Goal: Task Accomplishment & Management: Complete application form

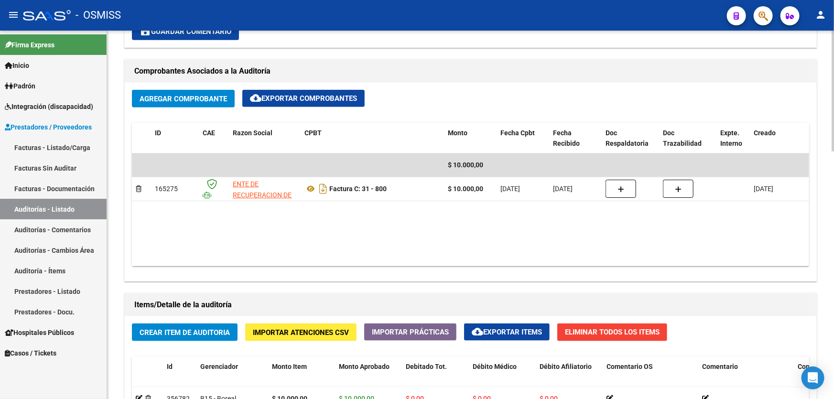
scroll to position [608, 0]
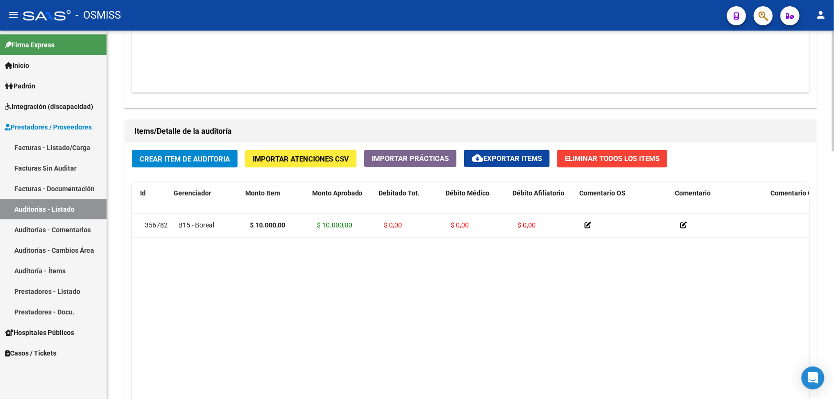
drag, startPoint x: 506, startPoint y: 279, endPoint x: 507, endPoint y: 254, distance: 25.8
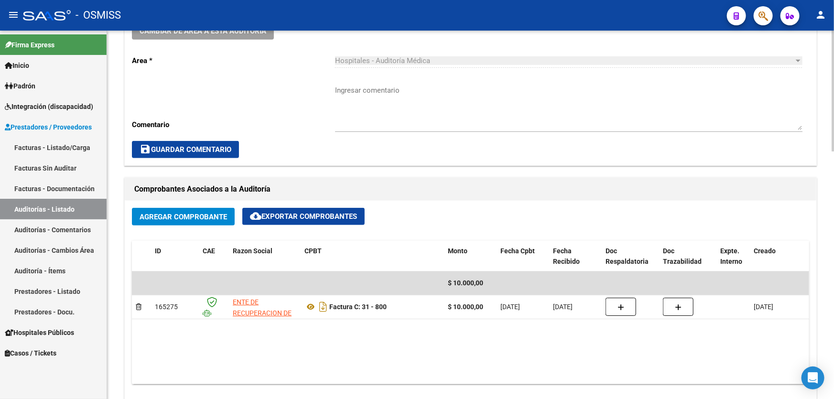
scroll to position [174, 0]
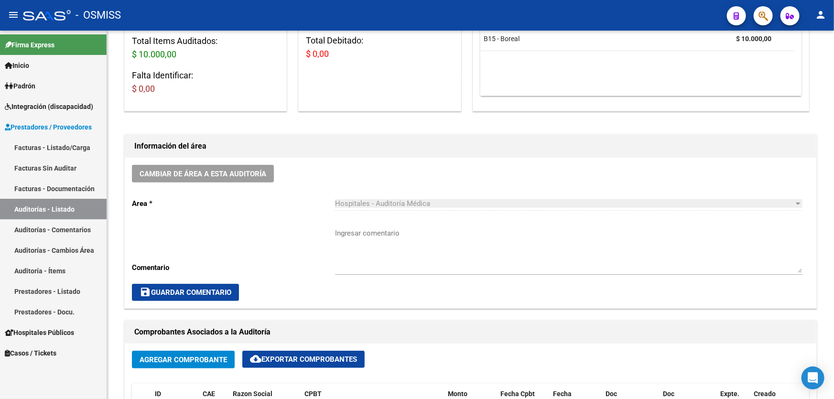
click at [48, 210] on link "Auditorías - Listado" at bounding box center [53, 209] width 107 height 21
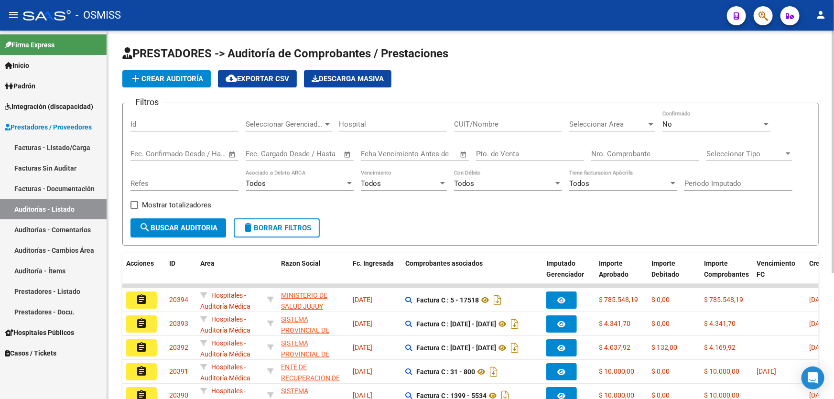
click at [158, 83] on button "add Crear Auditoría" at bounding box center [166, 78] width 88 height 17
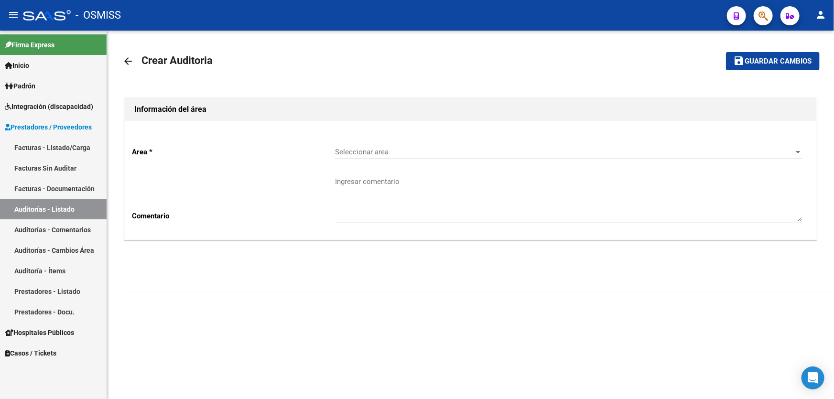
click at [200, 105] on h1 "Información del área" at bounding box center [470, 109] width 672 height 15
click at [343, 149] on span "Seleccionar area" at bounding box center [564, 152] width 459 height 9
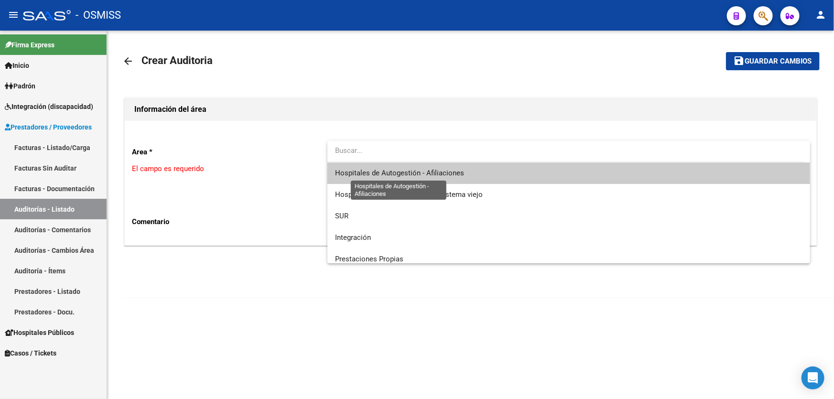
click at [372, 172] on span "Hospitales de Autogestión - Afiliaciones" at bounding box center [399, 173] width 129 height 9
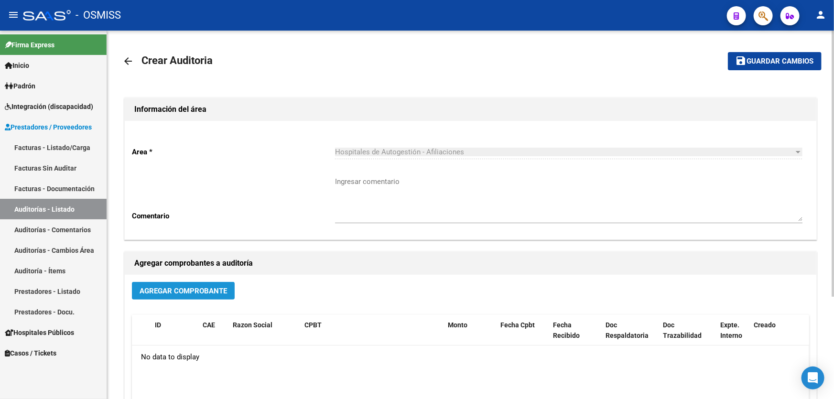
click at [203, 292] on span "Agregar Comprobante" at bounding box center [182, 291] width 87 height 9
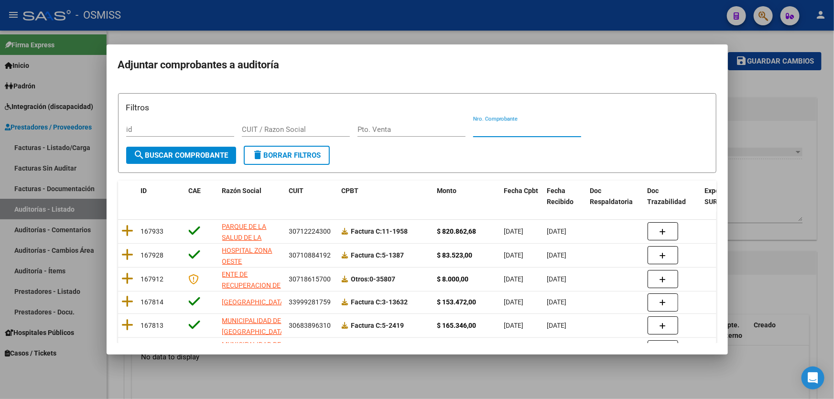
click at [492, 132] on input "Nro. Comprobante" at bounding box center [527, 129] width 108 height 9
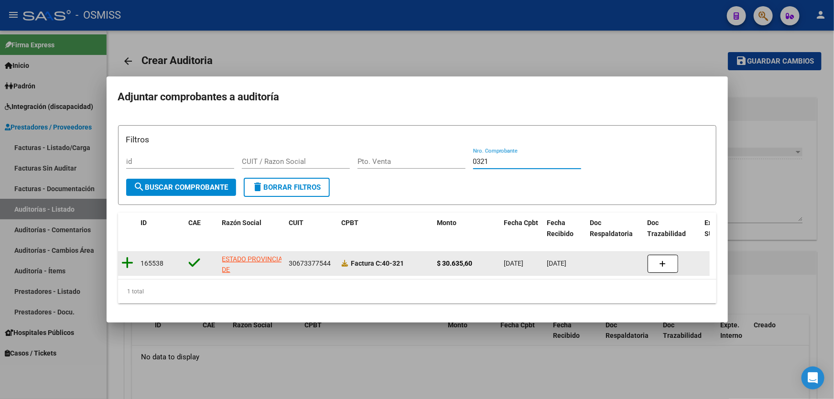
type input "0321"
click at [130, 258] on icon at bounding box center [128, 262] width 12 height 13
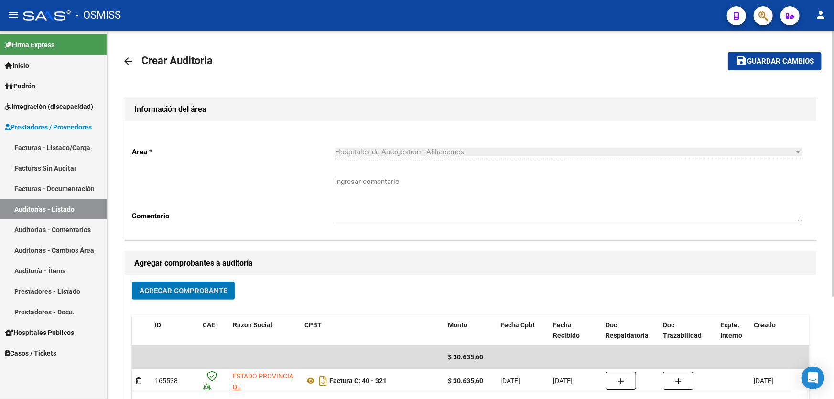
click at [758, 64] on span "Guardar cambios" at bounding box center [780, 61] width 67 height 9
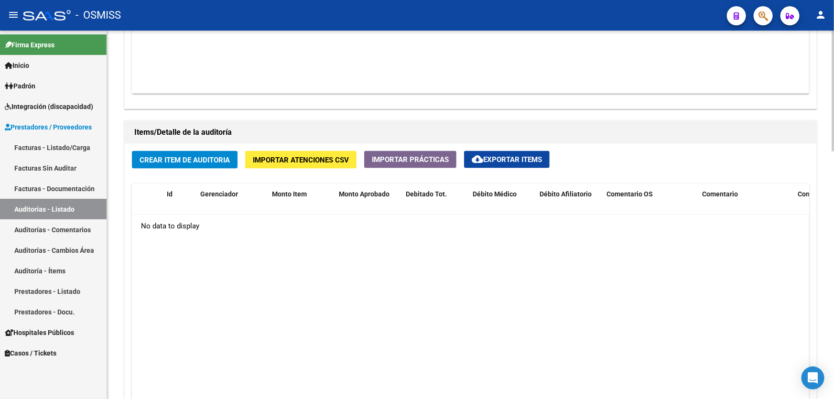
scroll to position [608, 0]
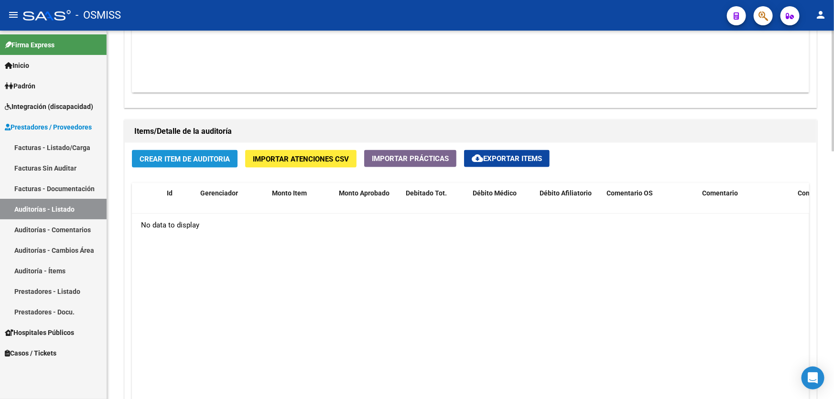
click at [195, 160] on span "Crear Item de Auditoria" at bounding box center [184, 159] width 90 height 9
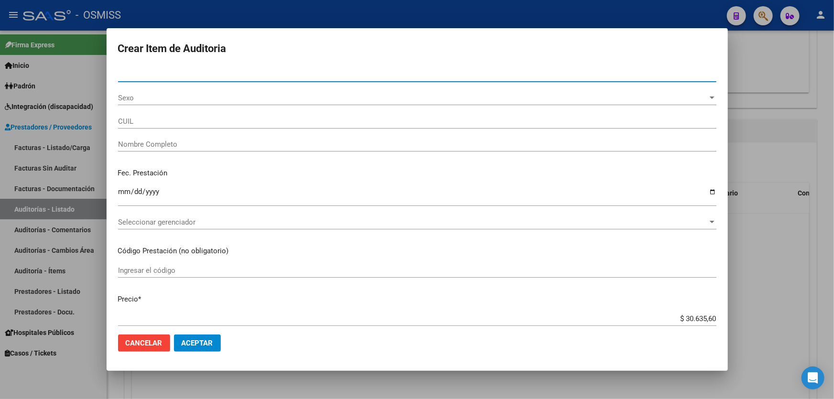
type input "38219602"
type input "20382196024"
type input "[PERSON_NAME]"
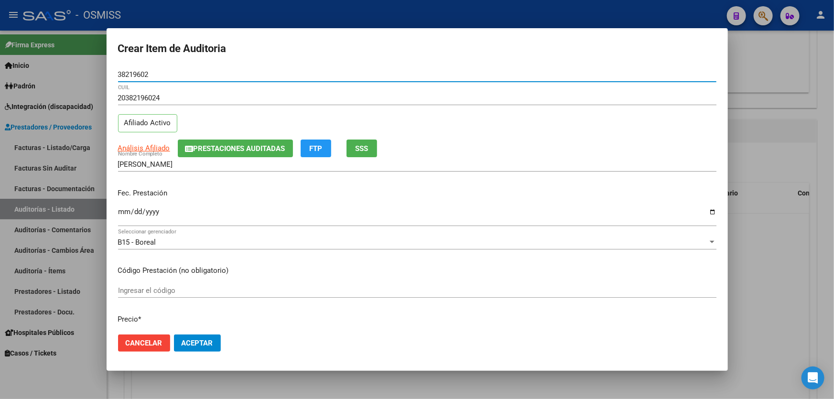
type input "38219602"
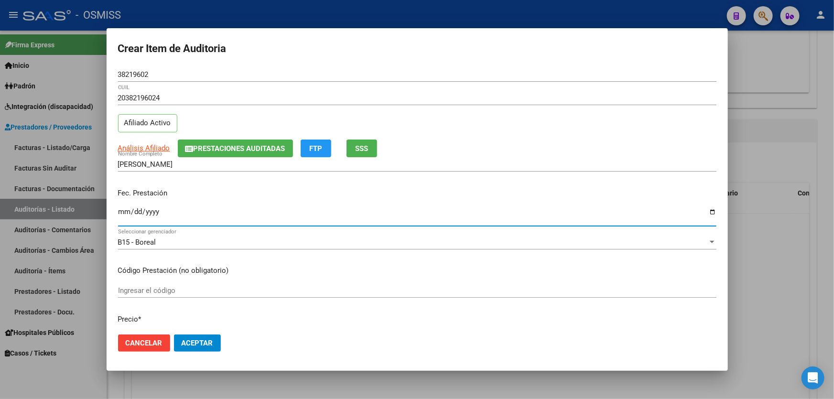
click at [125, 213] on input "Ingresar la fecha" at bounding box center [417, 215] width 598 height 15
type input "[DATE]"
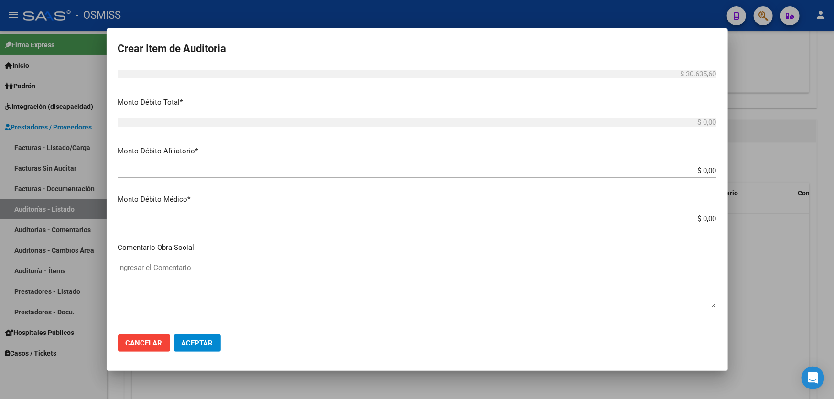
scroll to position [391, 0]
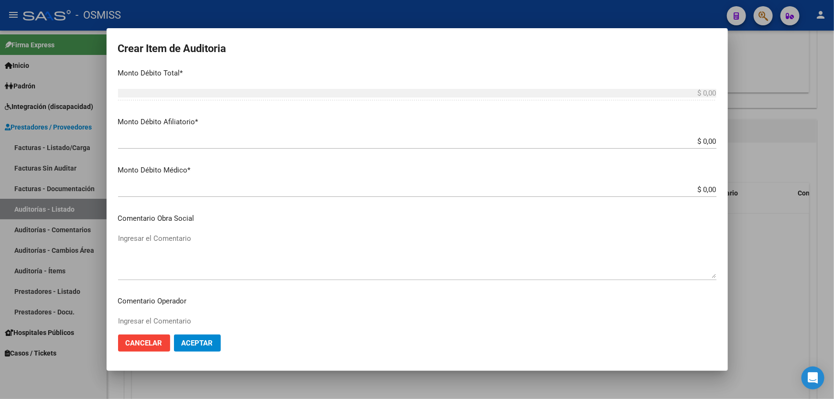
drag, startPoint x: 655, startPoint y: 145, endPoint x: 833, endPoint y: 129, distance: 178.9
click at [833, 129] on div "Crear Item de Auditoria 38219602 Nro Documento 20382196024 CUIL Afiliado Activo…" at bounding box center [417, 199] width 834 height 399
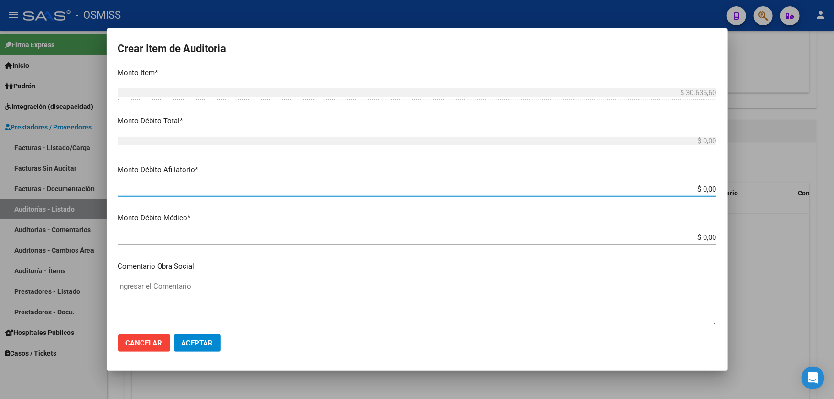
scroll to position [260, 0]
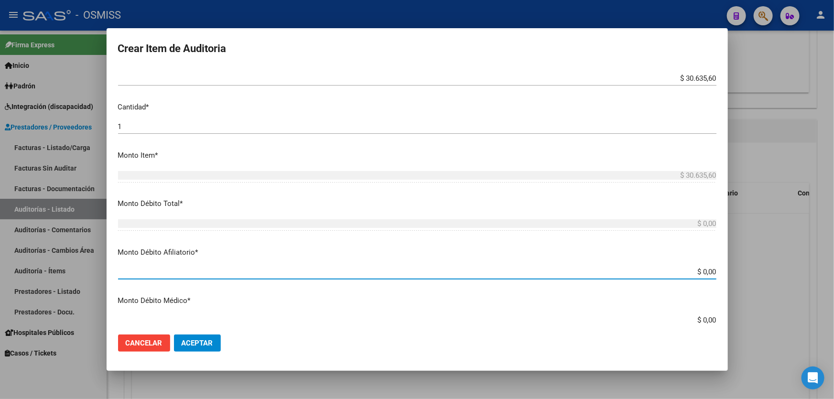
drag, startPoint x: 642, startPoint y: 274, endPoint x: 833, endPoint y: 275, distance: 191.1
click at [833, 275] on div "Crear Item de Auditoria 38219602 Nro Documento 20382196024 CUIL Afiliado Activo…" at bounding box center [417, 199] width 834 height 399
type input "$ 0,03"
type input "$ 0,30"
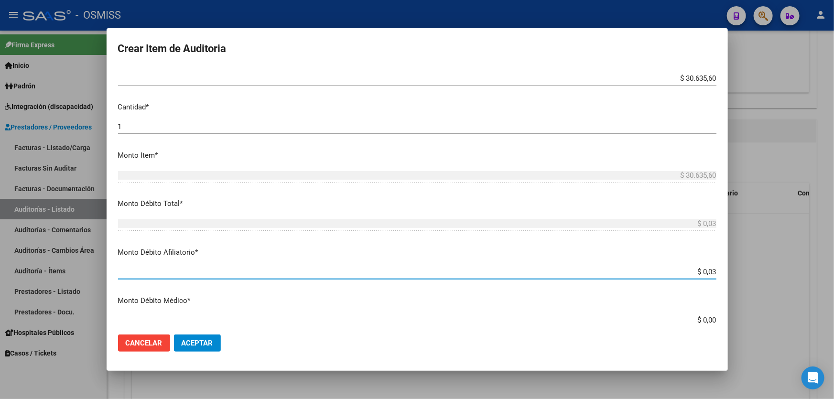
type input "$ 0,30"
type input "$ 3,06"
type input "$ 30,63"
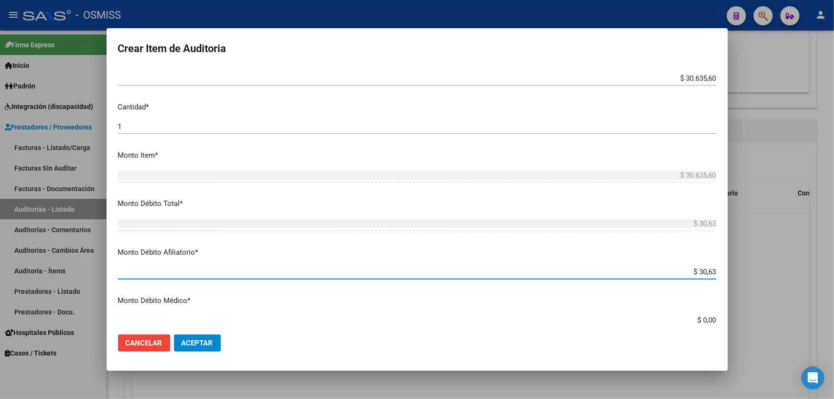
type input "$ 306,35"
type input "$ 3.063,50"
type input "$ 30.635,00"
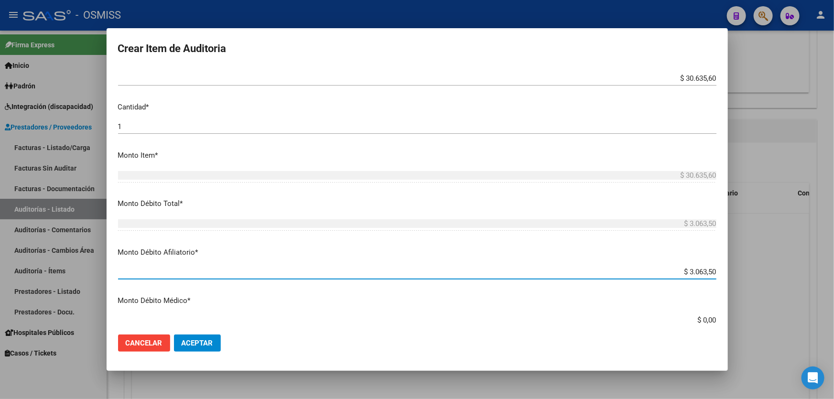
type input "$ 30.635,00"
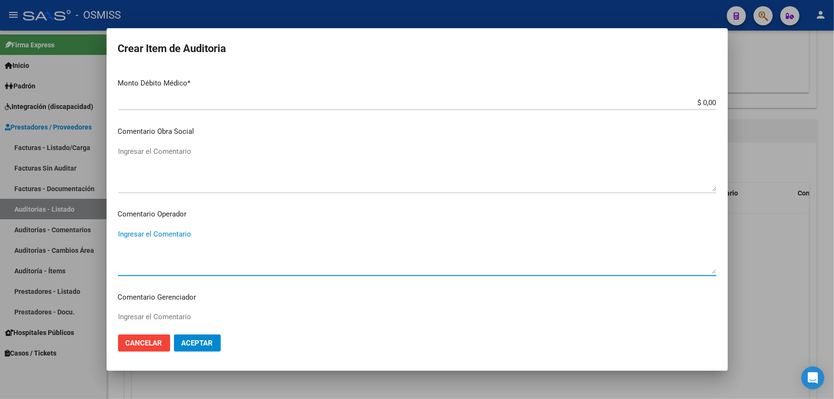
click at [178, 245] on textarea "Ingresar el Comentario" at bounding box center [417, 251] width 598 height 45
type textarea "s"
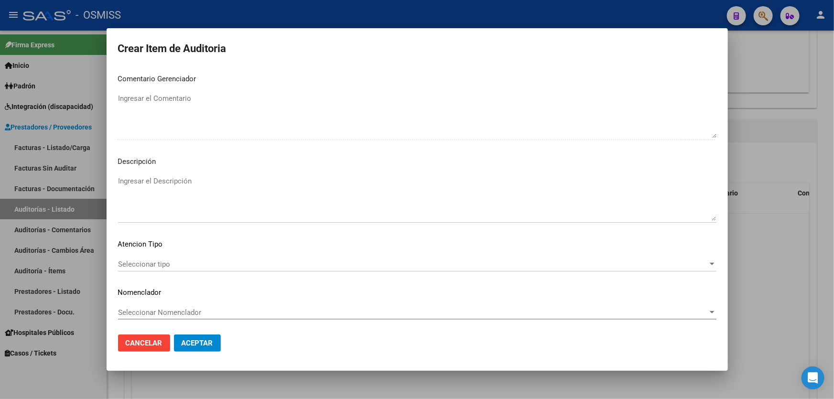
scroll to position [697, 0]
type textarea "SE RECHAZA"
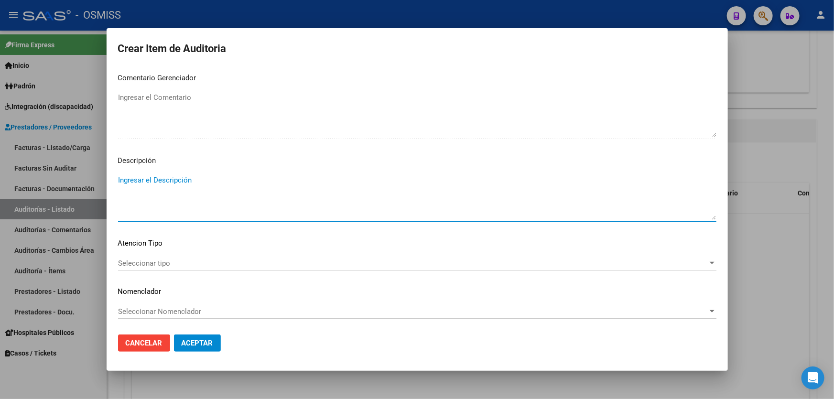
click at [147, 185] on textarea "Ingresar el Descripción" at bounding box center [417, 197] width 598 height 45
paste textarea "Tabla SICOSS AFIP: declaracion jurada CONTRATO 25 (Empleo público provincial) N…"
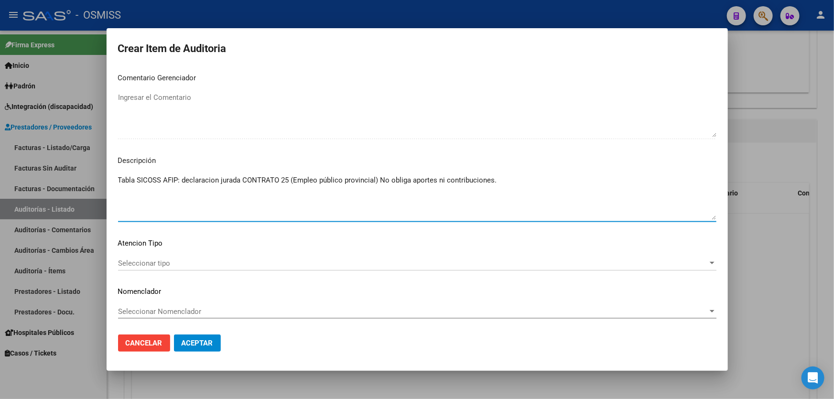
type textarea "Tabla SICOSS AFIP: declaracion jurada CONTRATO 25 (Empleo público provincial) N…"
click at [189, 342] on span "Aceptar" at bounding box center [198, 343] width 32 height 9
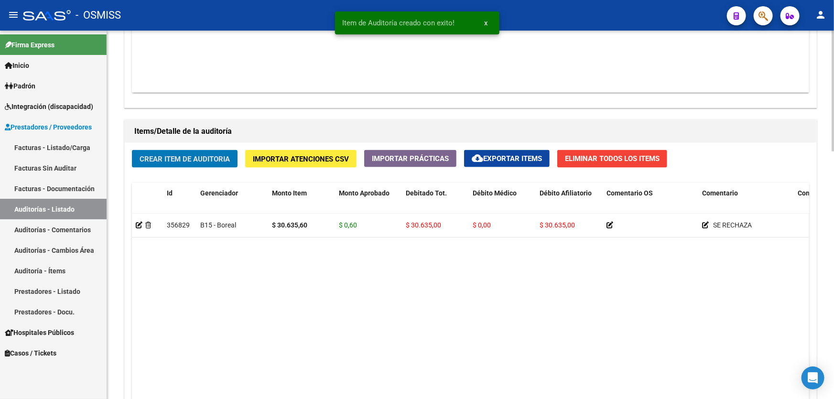
scroll to position [435, 0]
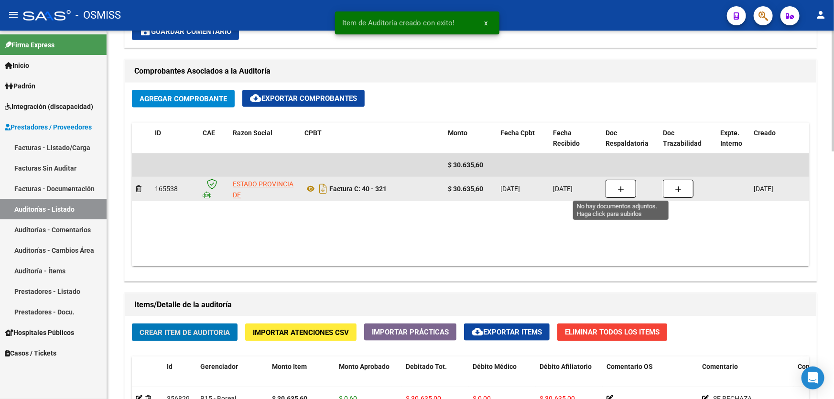
click at [622, 187] on icon "button" at bounding box center [620, 189] width 7 height 7
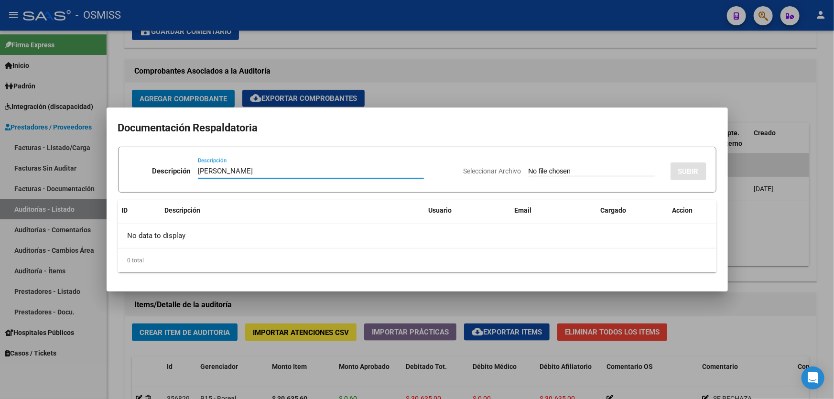
drag, startPoint x: 271, startPoint y: 172, endPoint x: 257, endPoint y: 168, distance: 13.9
click at [257, 168] on input "[PERSON_NAME]" at bounding box center [311, 171] width 226 height 9
type input "[PERSON_NAME]"
click at [554, 173] on input "Seleccionar Archivo" at bounding box center [591, 171] width 127 height 9
click at [532, 162] on div "Seleccionar Archivo SUBIR" at bounding box center [584, 169] width 243 height 29
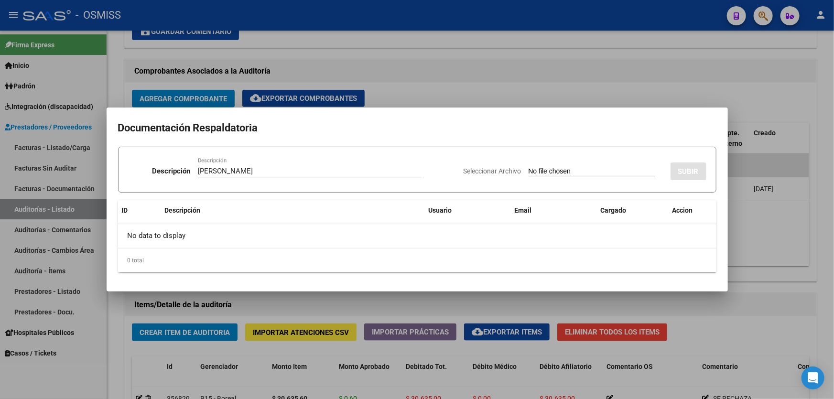
click at [537, 169] on input "Seleccionar Archivo" at bounding box center [591, 171] width 127 height 9
type input "C:\fakepath\[PERSON_NAME].pdf"
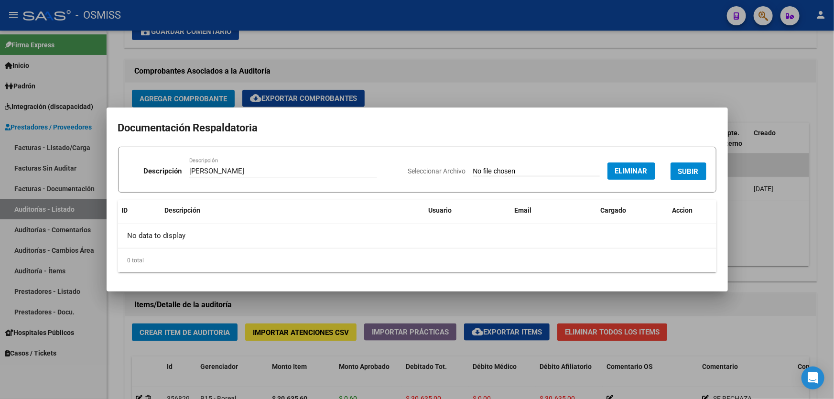
click at [693, 168] on span "SUBIR" at bounding box center [688, 171] width 21 height 9
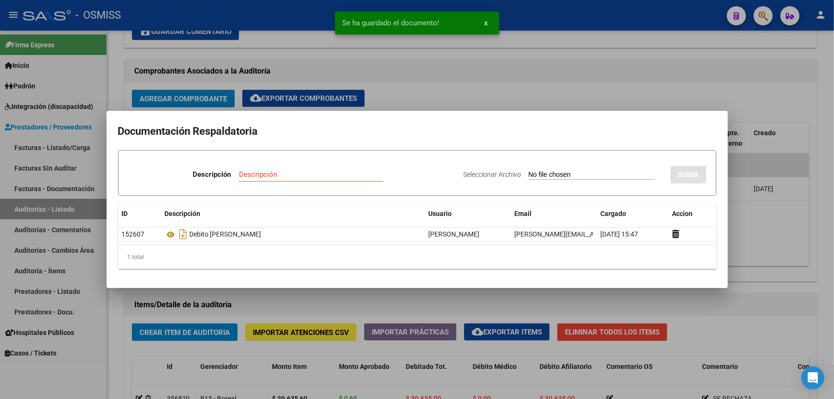
click at [734, 252] on div at bounding box center [417, 199] width 834 height 399
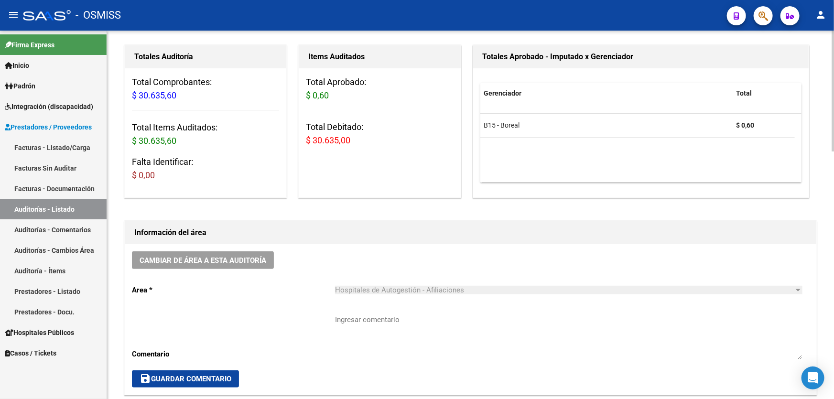
scroll to position [87, 0]
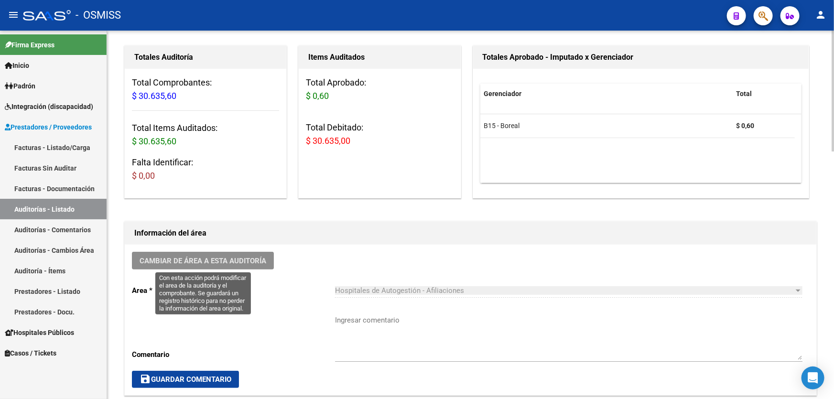
click at [257, 253] on button "Cambiar de área a esta auditoría" at bounding box center [203, 261] width 142 height 18
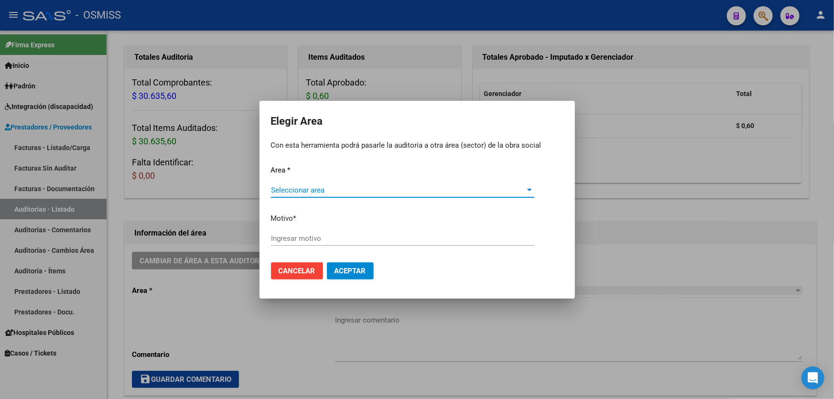
click at [401, 179] on div "Area * Seleccionar area Seleccionar area Motivo * [GEOGRAPHIC_DATA] motivo" at bounding box center [417, 210] width 292 height 90
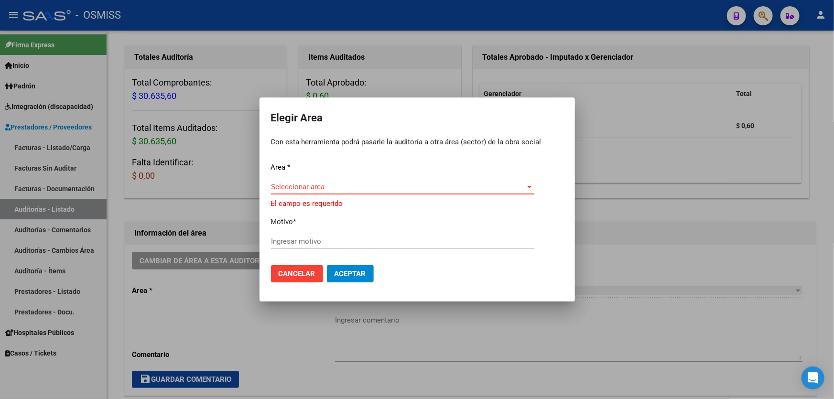
click at [397, 185] on span "Seleccionar area" at bounding box center [398, 186] width 255 height 9
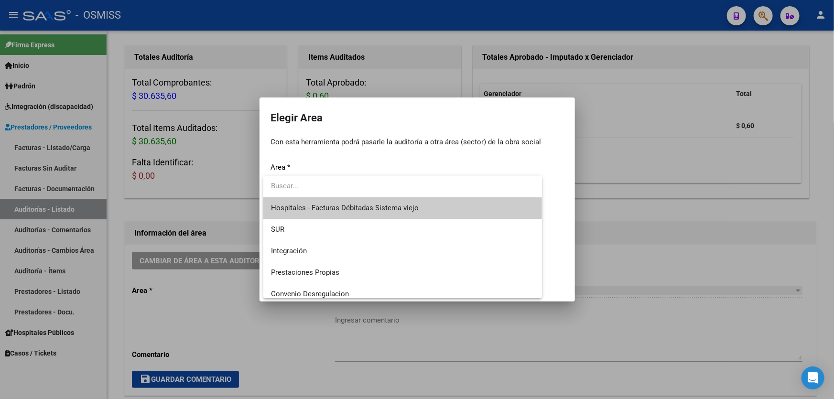
click at [650, 274] on div at bounding box center [417, 199] width 834 height 399
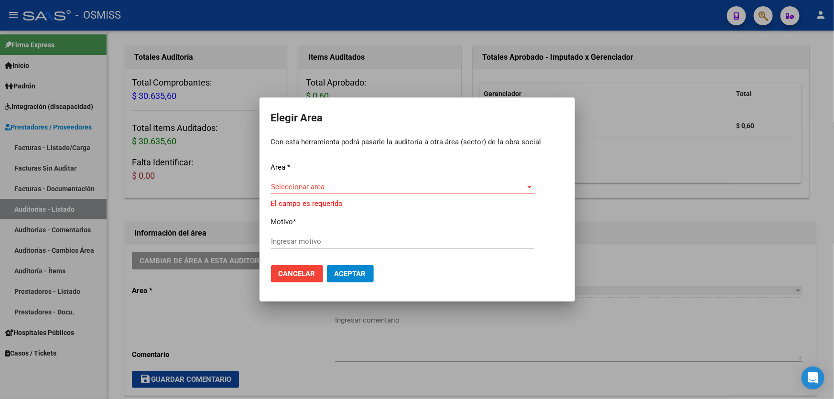
click at [305, 284] on mat-dialog-actions "Cancelar Aceptar" at bounding box center [417, 273] width 292 height 32
click at [305, 277] on span "Cancelar" at bounding box center [297, 273] width 37 height 9
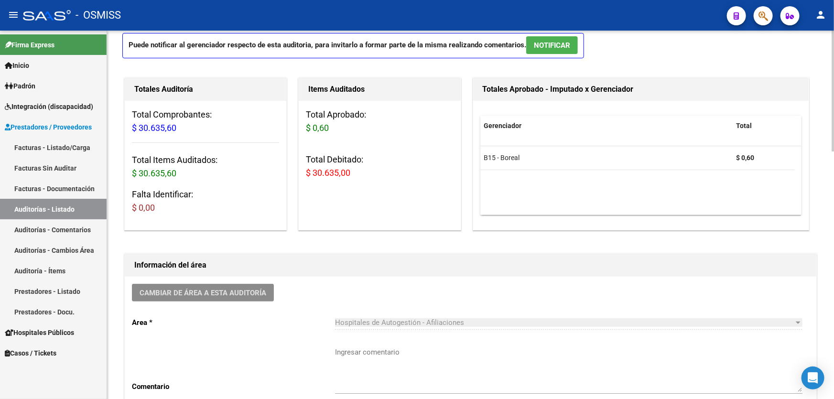
scroll to position [0, 0]
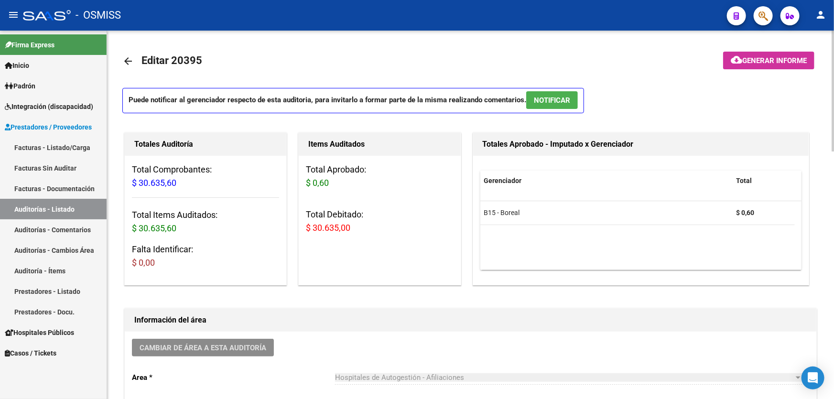
click at [769, 65] on button "cloud_download Generar informe" at bounding box center [768, 61] width 91 height 18
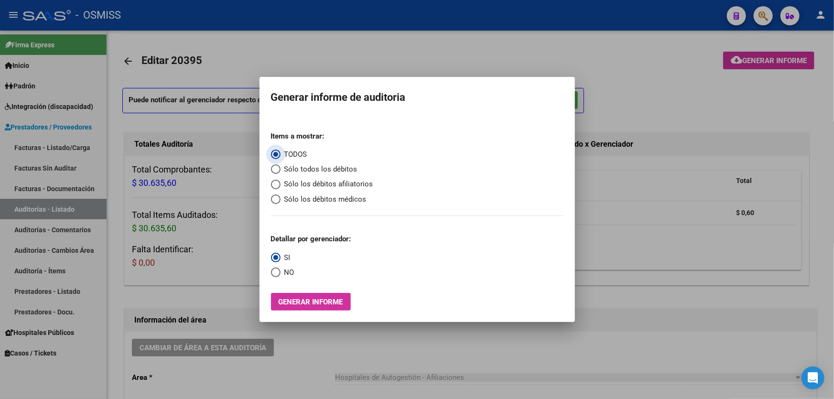
click at [322, 179] on mat-radio-button "Sólo los débitos afiliatorios" at bounding box center [322, 184] width 102 height 11
click at [322, 184] on span "Sólo los débitos afiliatorios" at bounding box center [326, 184] width 93 height 11
click at [280, 184] on input "Sólo los débitos afiliatorios" at bounding box center [276, 185] width 10 height 10
radio input "true"
click at [277, 275] on span "Select an option" at bounding box center [276, 273] width 10 height 10
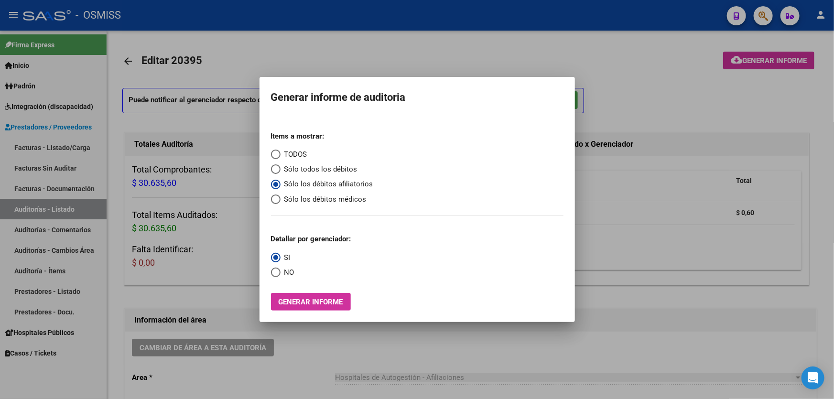
click at [277, 275] on input "NO" at bounding box center [276, 273] width 10 height 10
radio input "true"
click at [295, 282] on div "Items a mostrar: TODOS Sólo todos los débitos Sólo los débitos afiliatorios Sól…" at bounding box center [417, 217] width 292 height 187
click at [291, 297] on button "Generar informe" at bounding box center [311, 302] width 80 height 18
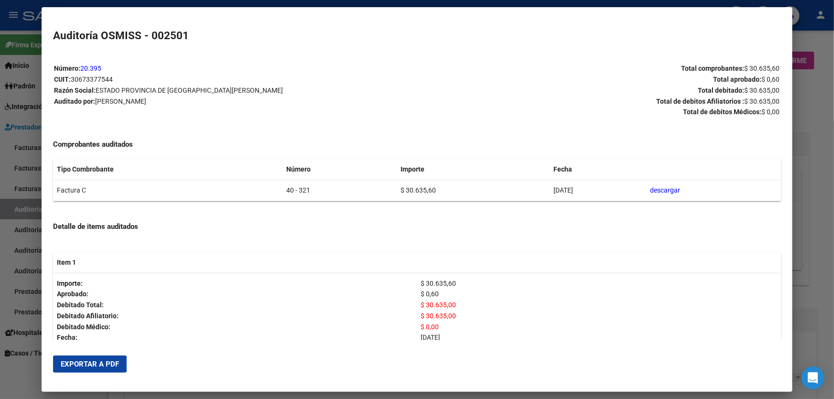
click at [68, 359] on button "Exportar a PDF" at bounding box center [90, 363] width 74 height 17
click at [832, 268] on div at bounding box center [417, 199] width 834 height 399
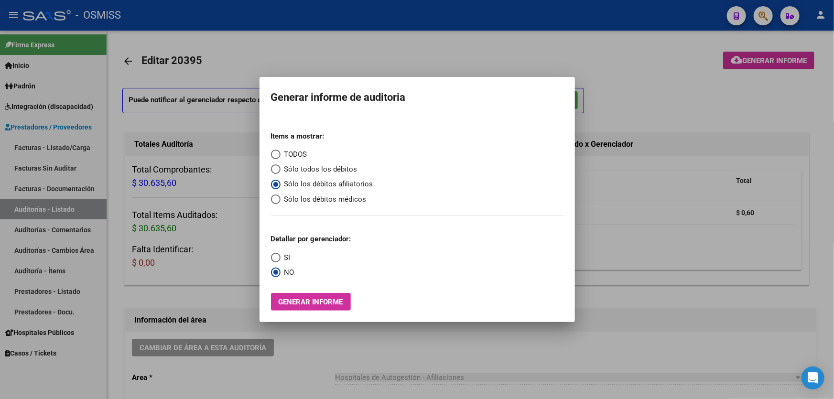
click at [419, 341] on div at bounding box center [417, 199] width 834 height 399
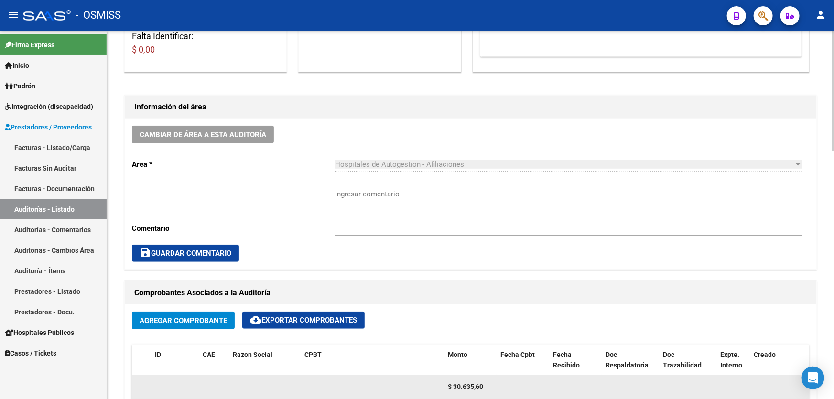
scroll to position [304, 0]
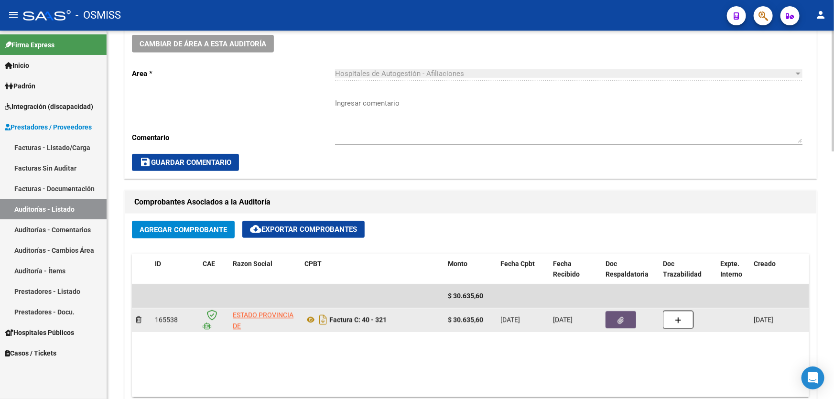
click at [615, 315] on button "button" at bounding box center [620, 319] width 31 height 17
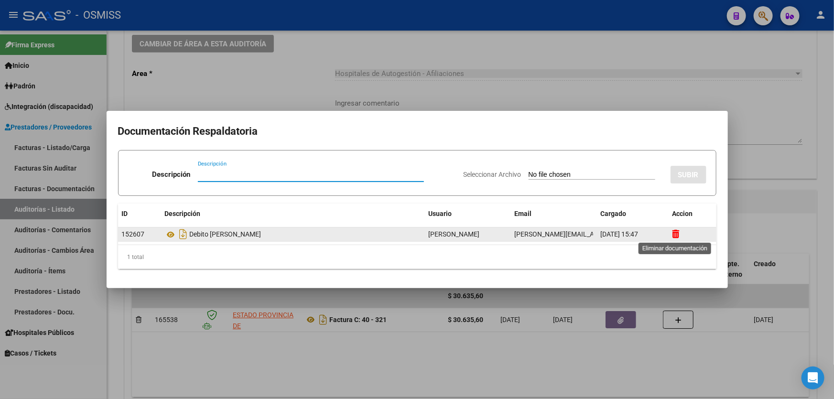
click at [674, 235] on icon at bounding box center [675, 233] width 7 height 9
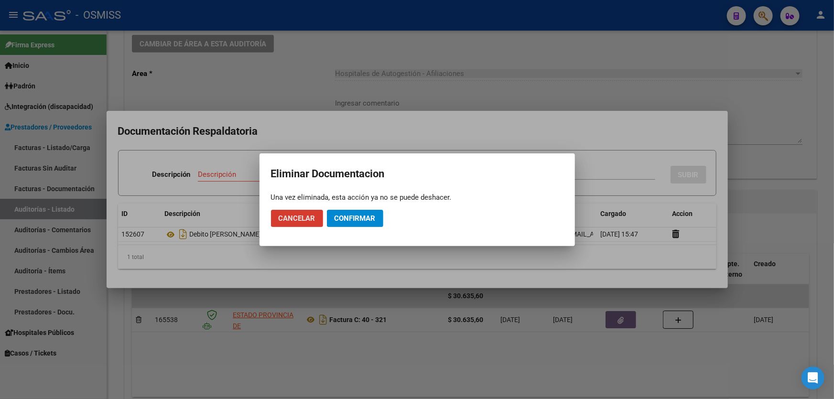
click at [362, 220] on span "Confirmar" at bounding box center [354, 218] width 41 height 9
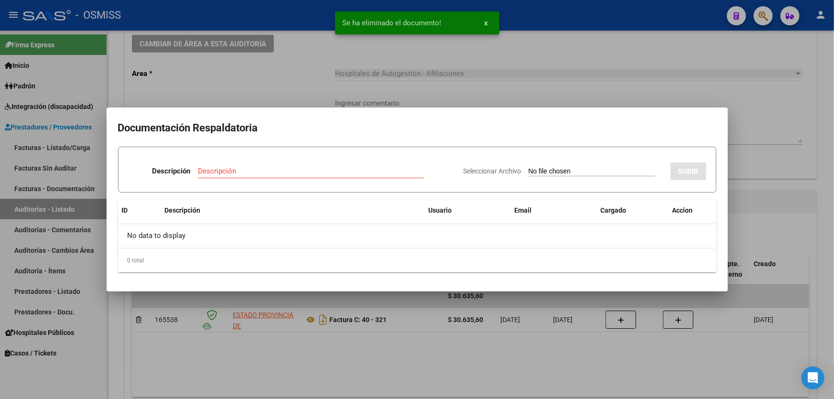
click at [630, 169] on input "Seleccionar Archivo" at bounding box center [591, 171] width 127 height 9
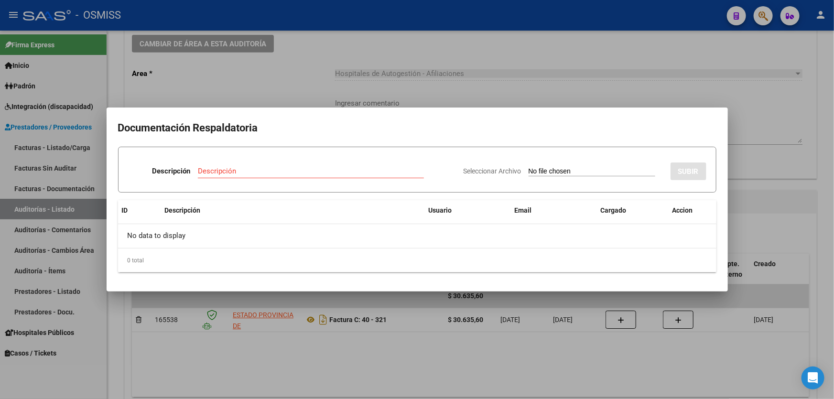
click at [332, 173] on input "Descripción" at bounding box center [311, 171] width 226 height 9
type input "[PERSON_NAME]"
click at [525, 178] on div "Seleccionar Archivo SUBIR" at bounding box center [584, 169] width 243 height 29
click at [528, 169] on input "Seleccionar Archivo" at bounding box center [591, 171] width 127 height 9
type input "C:\fakepath\[PERSON_NAME].pdf"
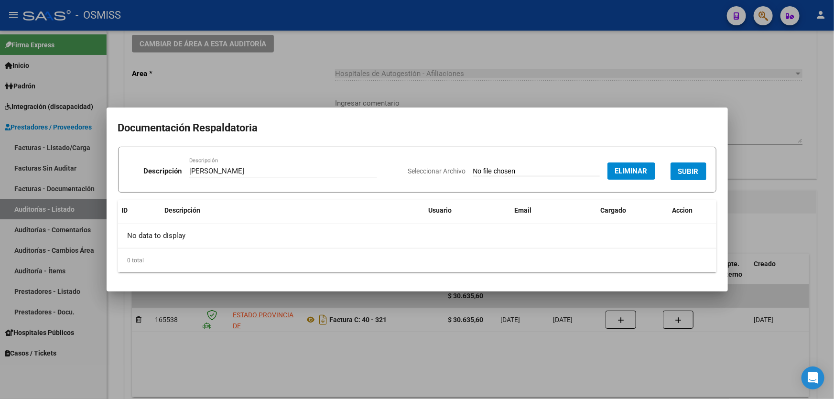
click at [685, 162] on button "SUBIR" at bounding box center [688, 171] width 36 height 18
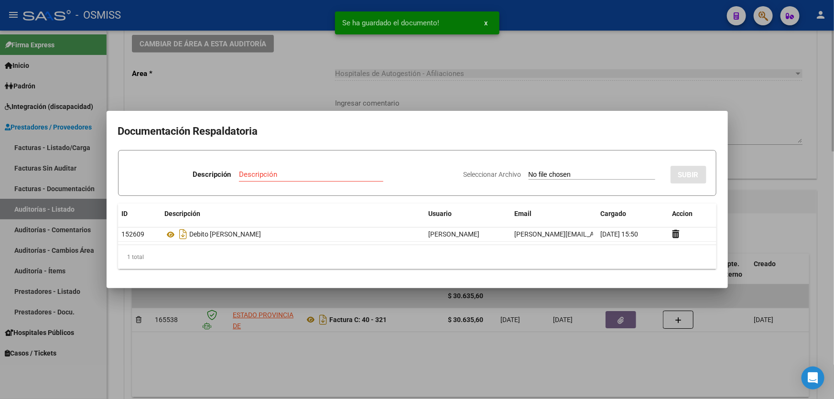
click at [744, 214] on div at bounding box center [417, 199] width 834 height 399
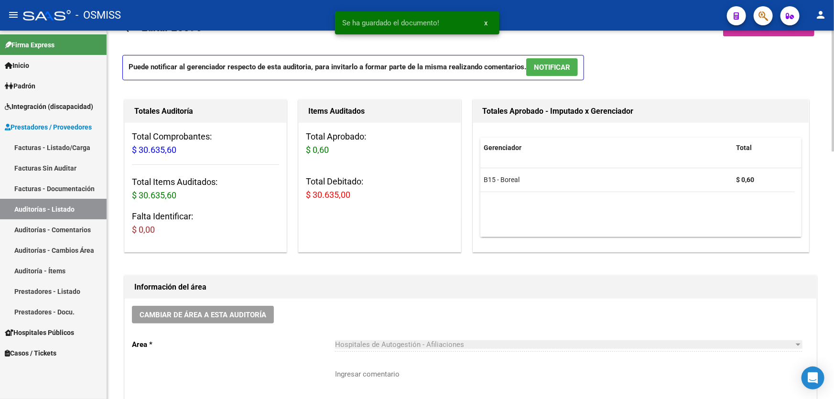
scroll to position [0, 0]
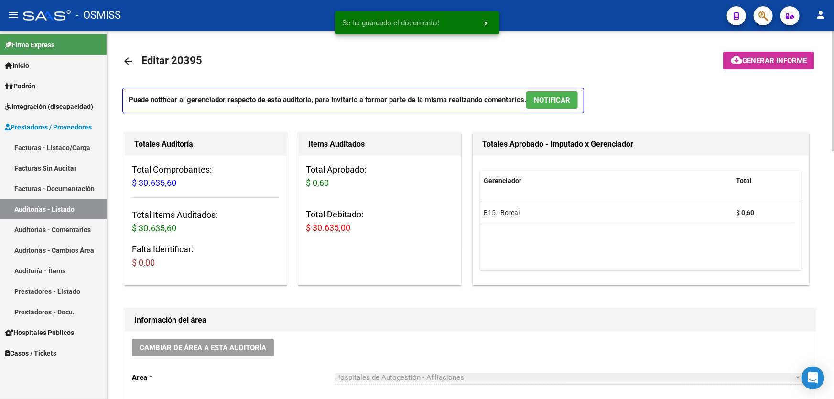
click at [755, 59] on span "Generar informe" at bounding box center [774, 60] width 64 height 9
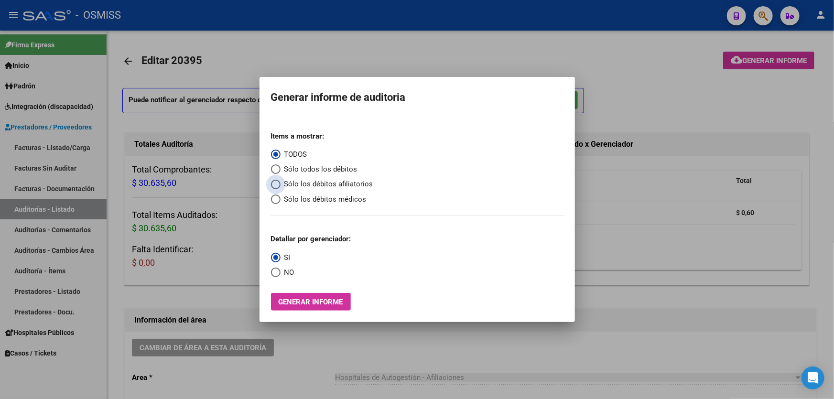
click at [305, 182] on span "Sólo los débitos afiliatorios" at bounding box center [326, 184] width 93 height 11
click at [280, 182] on input "Sólo los débitos afiliatorios" at bounding box center [276, 185] width 10 height 10
radio input "true"
drag, startPoint x: 283, startPoint y: 272, endPoint x: 292, endPoint y: 282, distance: 13.5
click at [283, 271] on span "NO" at bounding box center [287, 272] width 14 height 11
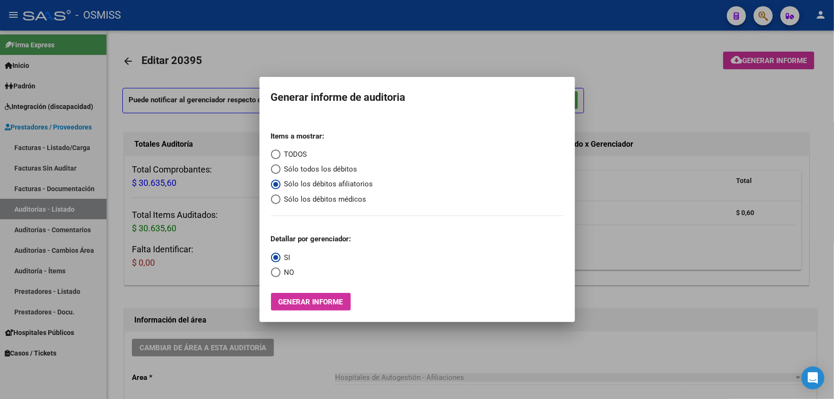
click at [280, 271] on input "NO" at bounding box center [276, 273] width 10 height 10
radio input "true"
click at [308, 292] on div "Items a mostrar: TODOS Sólo todos los débitos Sólo los débitos afiliatorios Sól…" at bounding box center [417, 217] width 292 height 187
click at [312, 297] on button "Generar informe" at bounding box center [311, 302] width 80 height 18
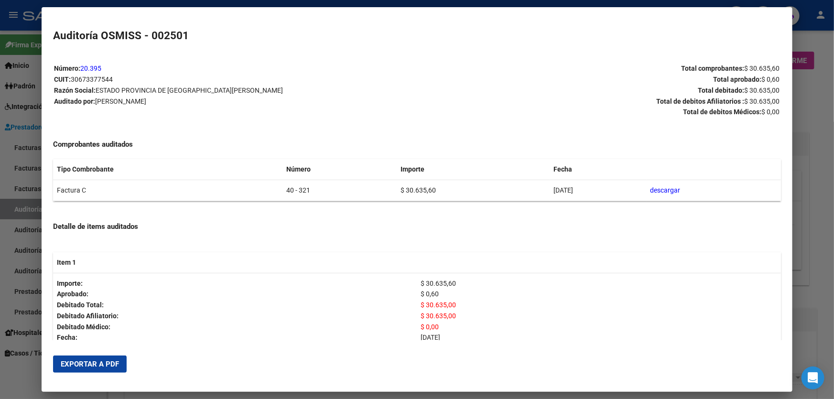
click at [91, 369] on button "Exportar a PDF" at bounding box center [90, 363] width 74 height 17
click at [798, 282] on div at bounding box center [417, 199] width 834 height 399
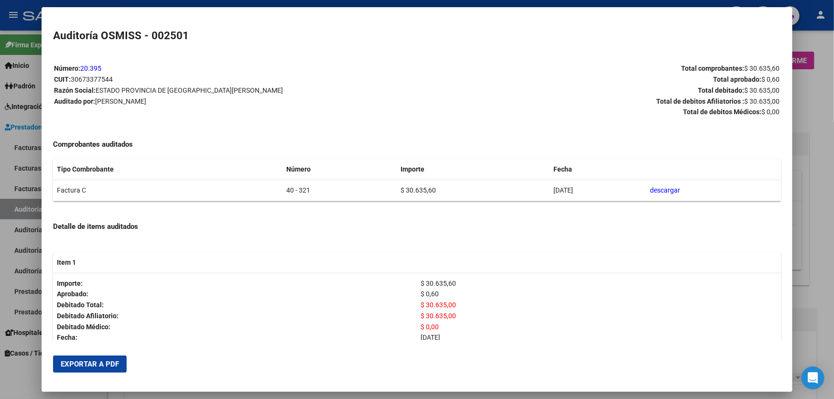
click at [798, 282] on div at bounding box center [417, 199] width 834 height 399
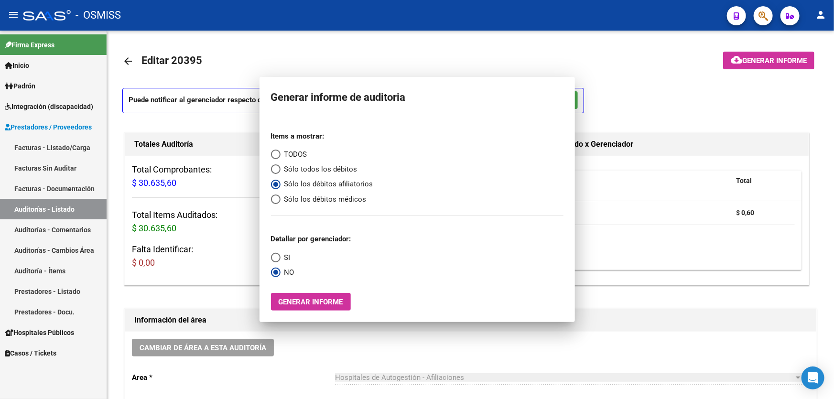
click at [798, 282] on div "Gerenciador Total B15 - Boreal $ 0,60" at bounding box center [641, 220] width 336 height 129
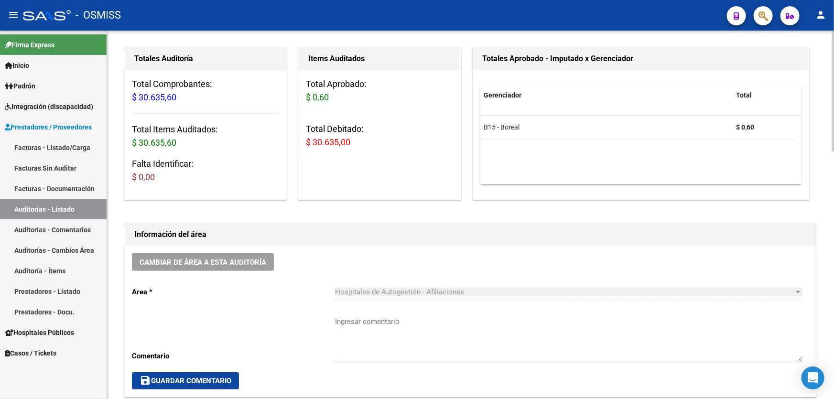
scroll to position [217, 0]
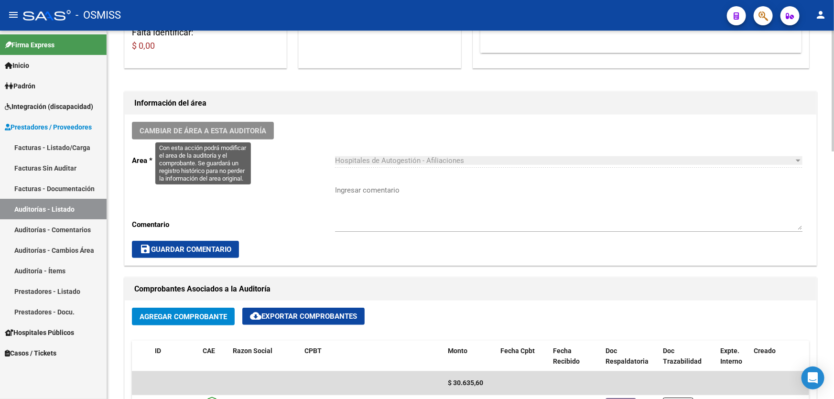
click at [238, 123] on button "Cambiar de área a esta auditoría" at bounding box center [203, 131] width 142 height 18
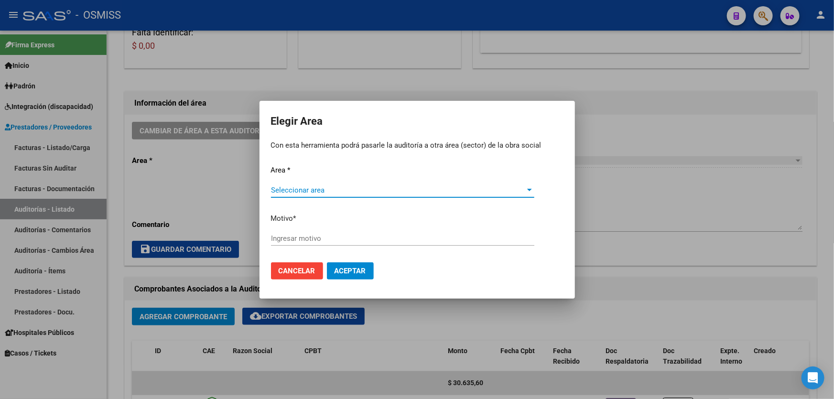
click at [373, 191] on span "Seleccionar area" at bounding box center [398, 190] width 255 height 9
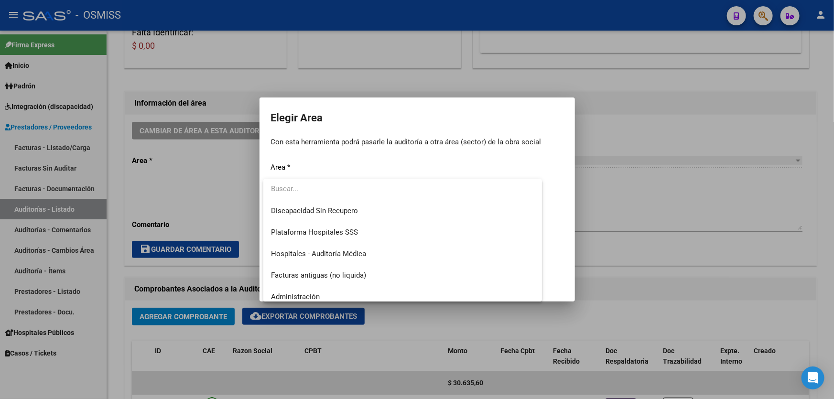
scroll to position [130, 0]
click at [380, 254] on span "Hospitales - Auditoría Médica" at bounding box center [402, 253] width 263 height 21
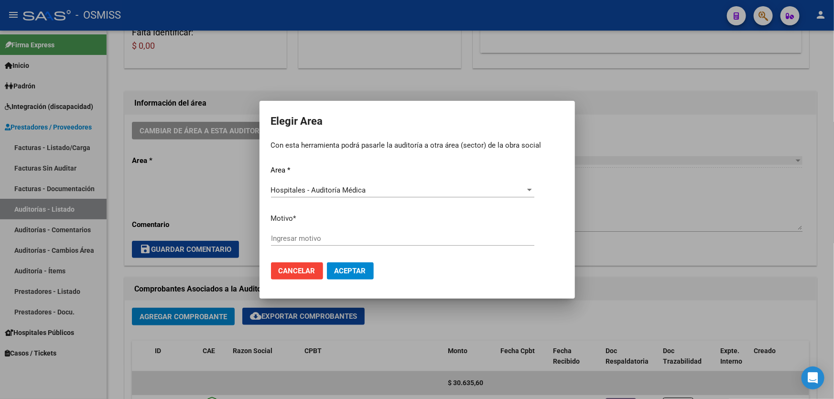
click at [375, 211] on div "Area * Hospitales - Auditoría Médica Seleccionar area Motivo * [GEOGRAPHIC_DATA…" at bounding box center [417, 210] width 292 height 90
click at [368, 236] on input "Ingresar motivo" at bounding box center [402, 238] width 263 height 9
type input "AUDITADO"
click at [351, 273] on span "Aceptar" at bounding box center [350, 271] width 32 height 9
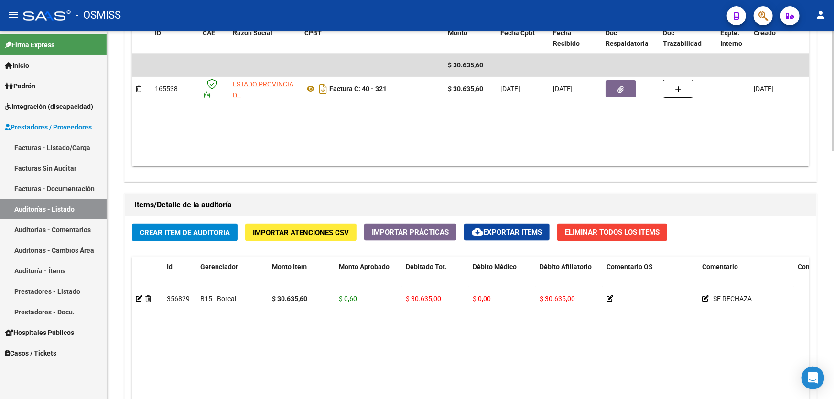
scroll to position [695, 0]
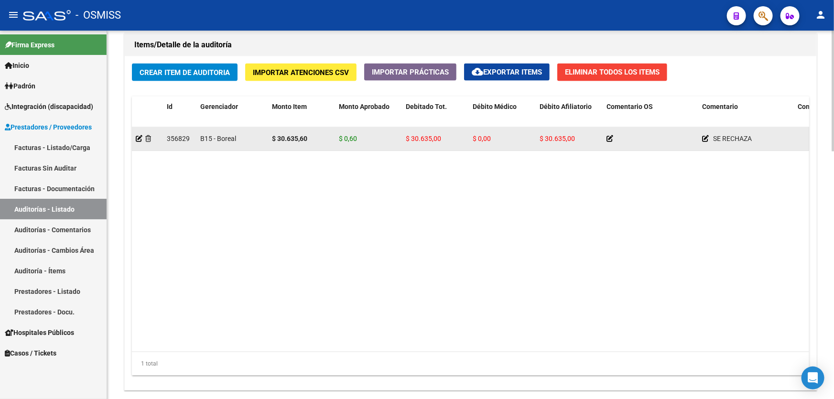
click at [146, 140] on div at bounding box center [147, 138] width 23 height 11
click at [148, 140] on div at bounding box center [147, 138] width 23 height 11
click at [150, 139] on icon at bounding box center [148, 138] width 6 height 7
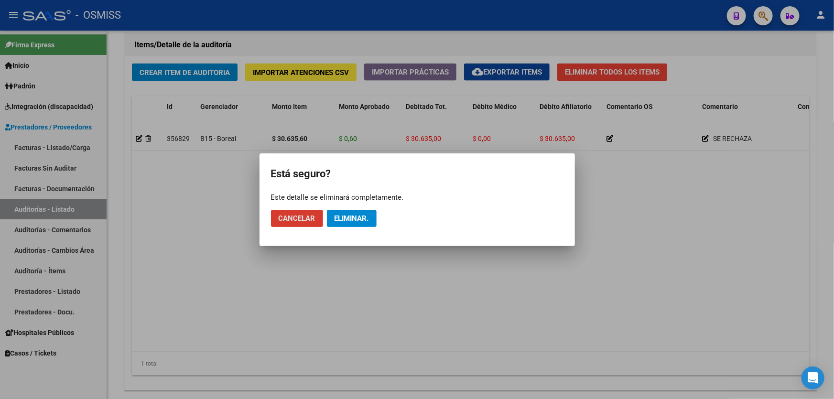
click at [348, 210] on button "Eliminar." at bounding box center [352, 218] width 50 height 17
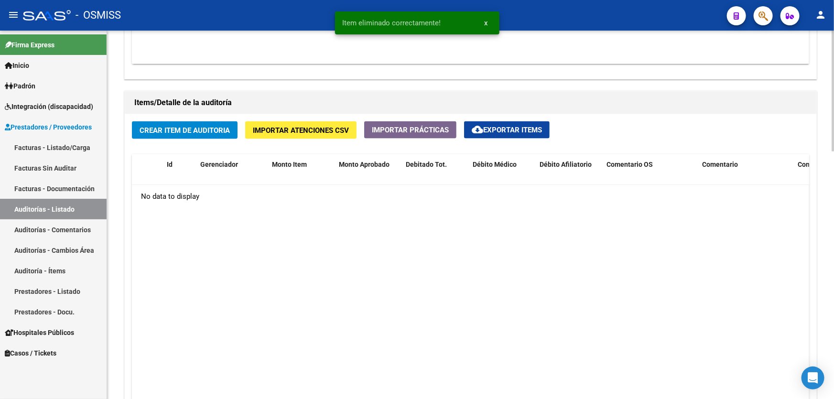
scroll to position [752, 0]
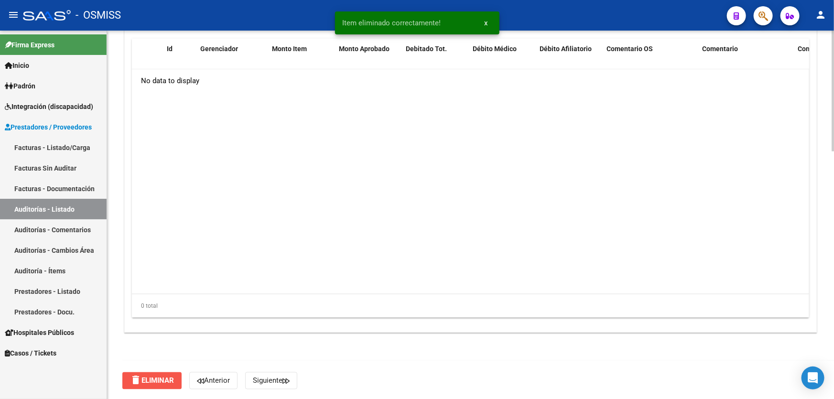
click at [164, 382] on span "delete Eliminar" at bounding box center [152, 380] width 44 height 9
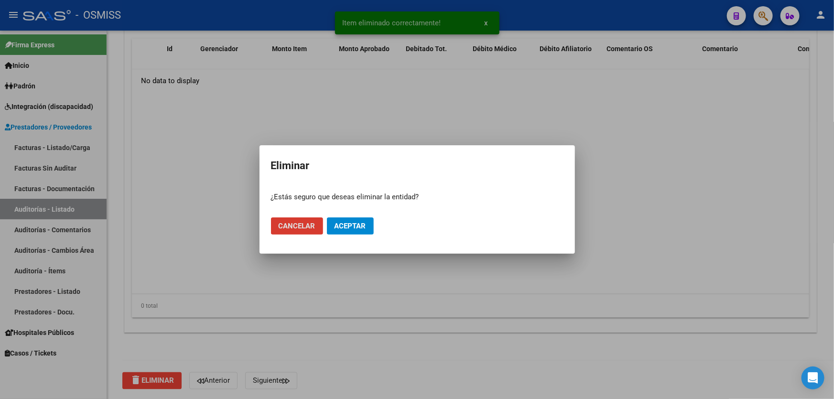
click at [357, 228] on span "Aceptar" at bounding box center [350, 226] width 32 height 9
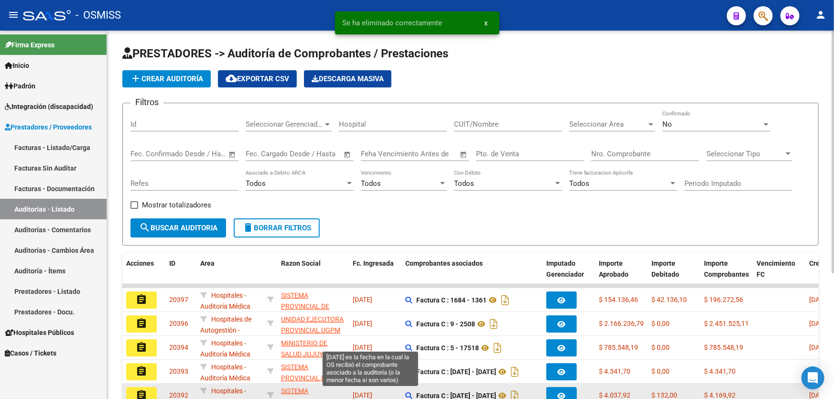
click at [356, 397] on span "[DATE]" at bounding box center [363, 395] width 20 height 8
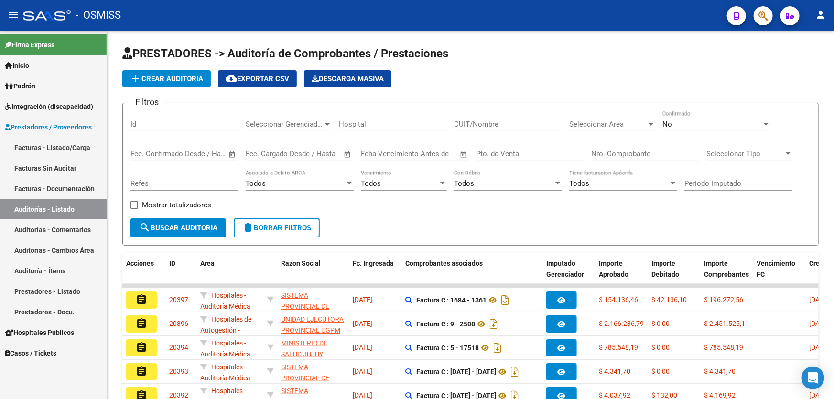
click at [69, 205] on link "Auditorías - Listado" at bounding box center [53, 209] width 107 height 21
click at [499, 150] on input "Pto. de Venta" at bounding box center [530, 154] width 108 height 9
click at [170, 76] on span "add Crear Auditoría" at bounding box center [166, 79] width 73 height 9
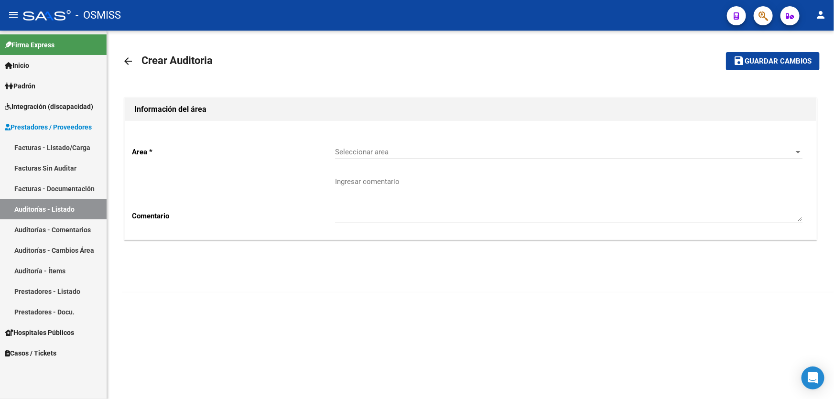
click at [431, 150] on span "Seleccionar area" at bounding box center [564, 152] width 459 height 9
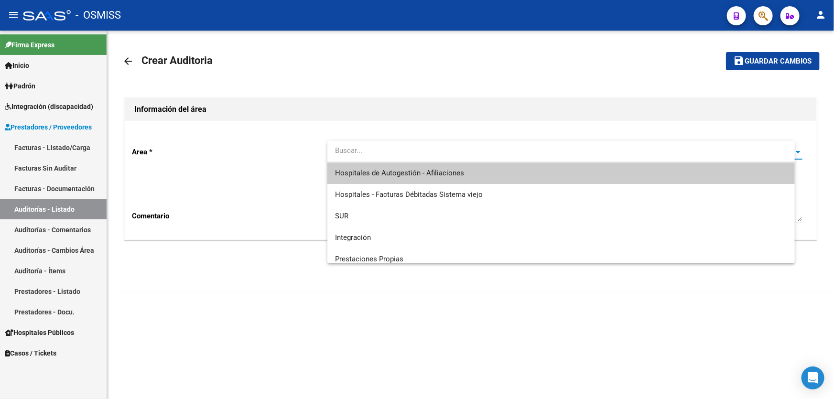
click at [435, 172] on span "Hospitales de Autogestión - Afiliaciones" at bounding box center [399, 173] width 129 height 9
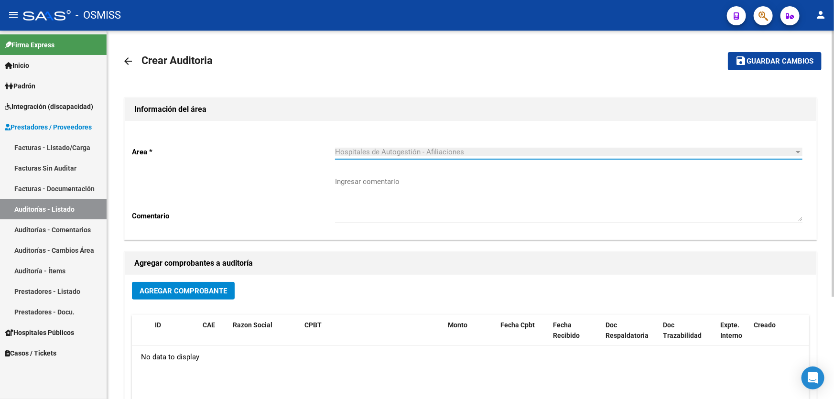
click at [167, 294] on button "Agregar Comprobante" at bounding box center [183, 291] width 103 height 18
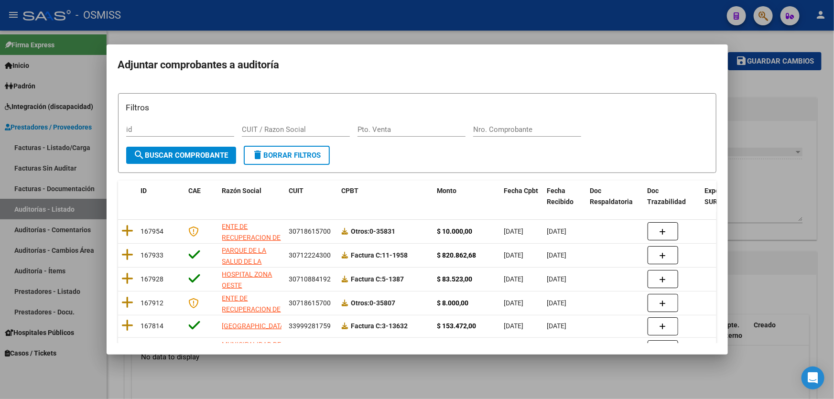
click at [492, 124] on div "Nro. Comprobante" at bounding box center [527, 129] width 108 height 14
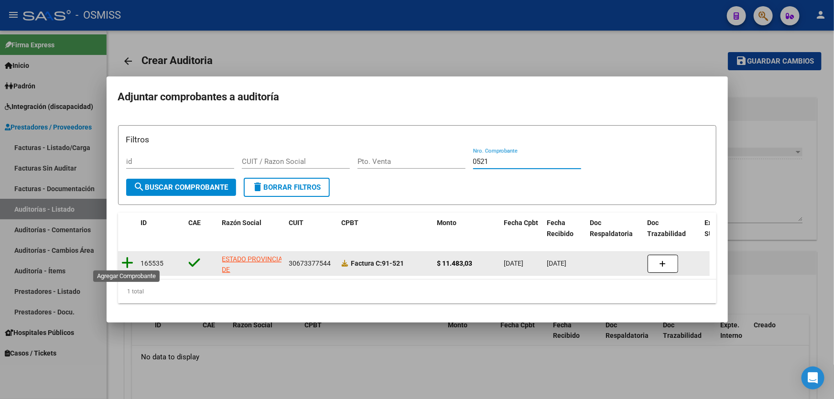
type input "0521"
click at [128, 262] on icon at bounding box center [128, 262] width 12 height 13
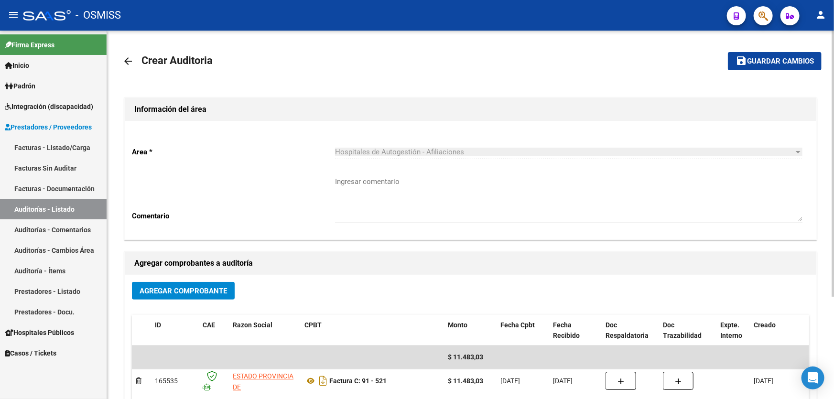
click at [764, 73] on mat-toolbar-row "save Guardar cambios" at bounding box center [748, 61] width 146 height 31
click at [763, 69] on button "save Guardar cambios" at bounding box center [775, 61] width 94 height 18
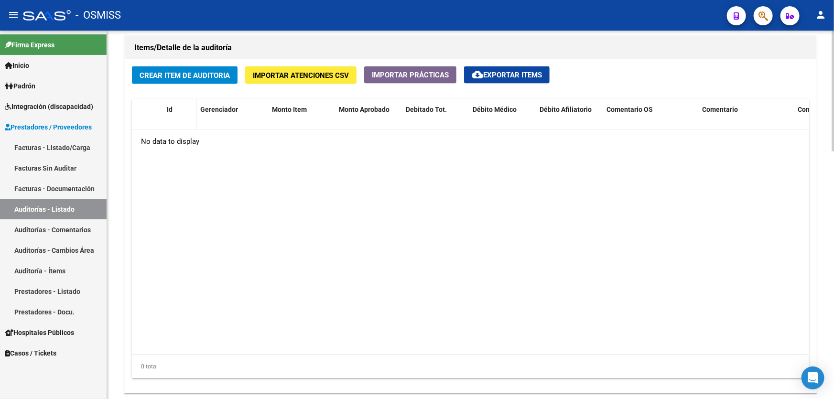
scroll to position [695, 0]
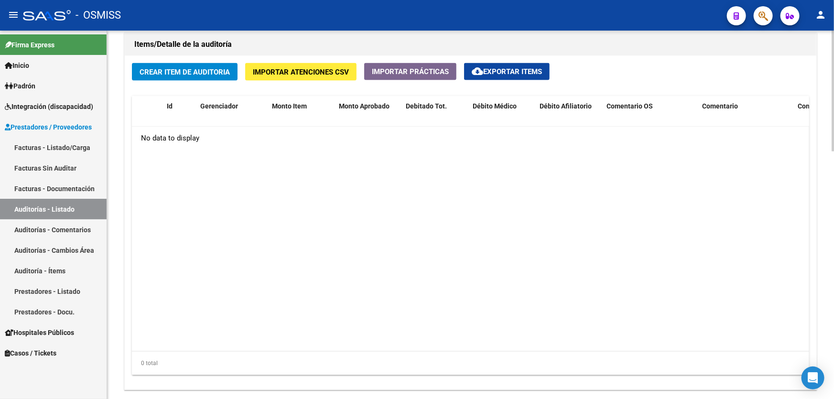
click at [180, 69] on span "Crear Item de Auditoria" at bounding box center [184, 72] width 90 height 9
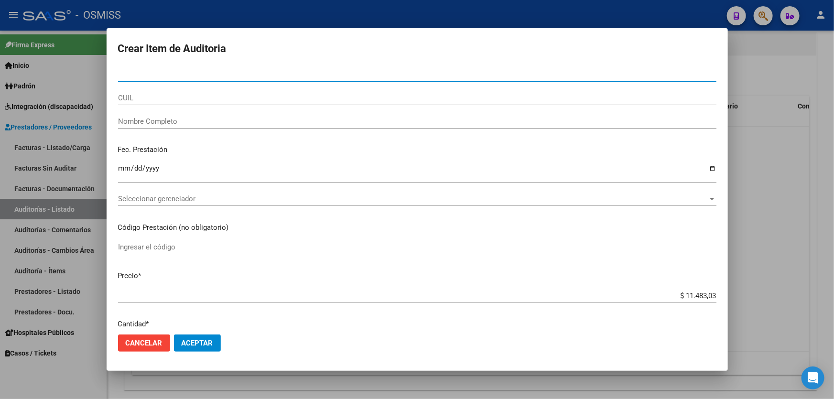
paste input "55415872"
type input "55415872"
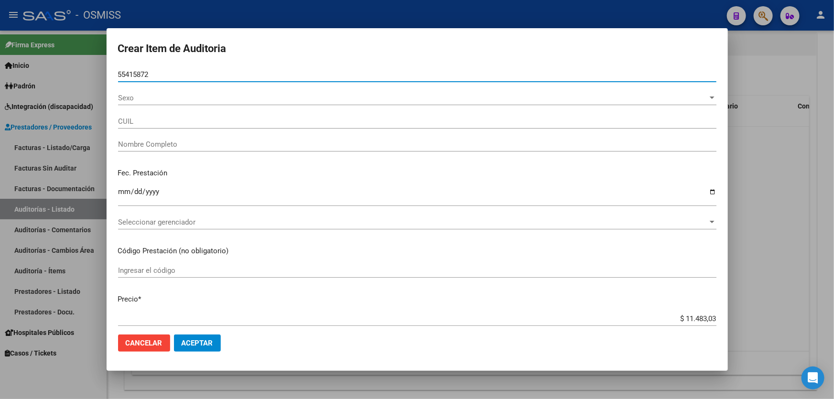
type input "20554158723"
type input "[PERSON_NAME] [PERSON_NAME]"
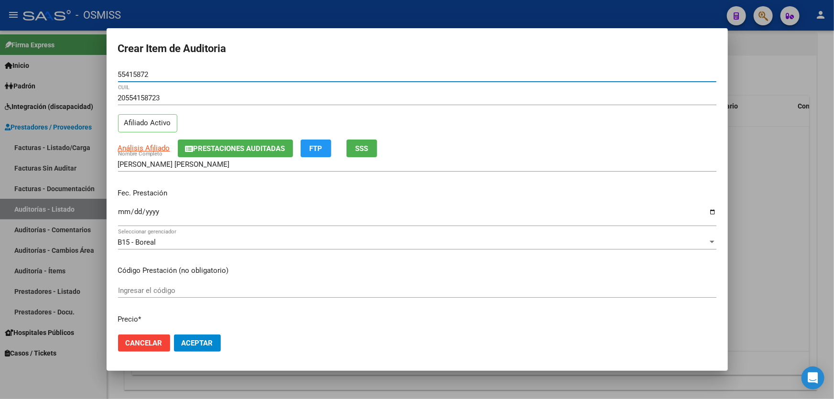
type input "55415872"
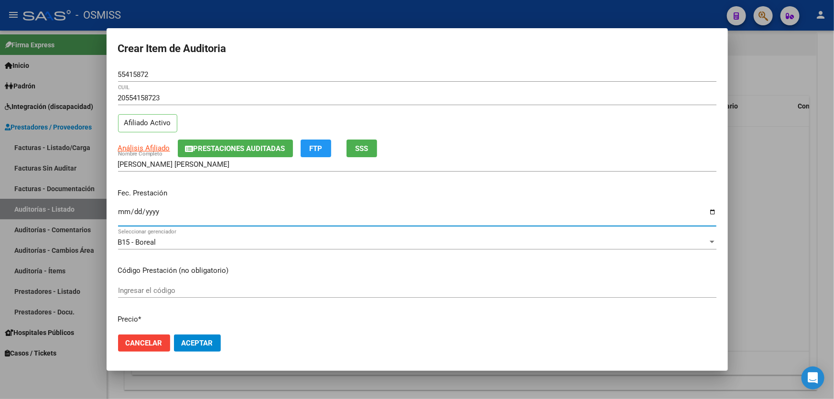
click at [126, 215] on input "Ingresar la fecha" at bounding box center [417, 215] width 598 height 15
type input "[DATE]"
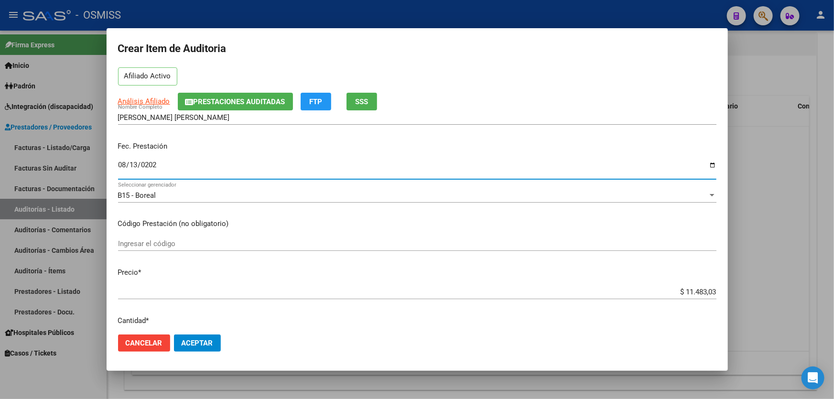
scroll to position [130, 0]
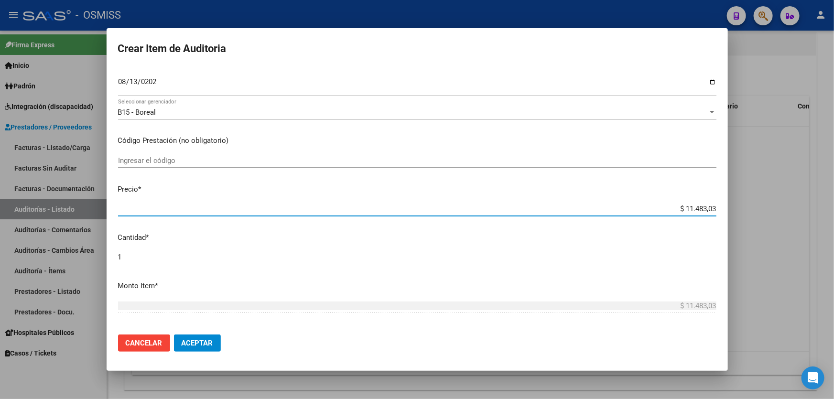
click at [654, 206] on input "$ 11.483,03" at bounding box center [417, 208] width 598 height 9
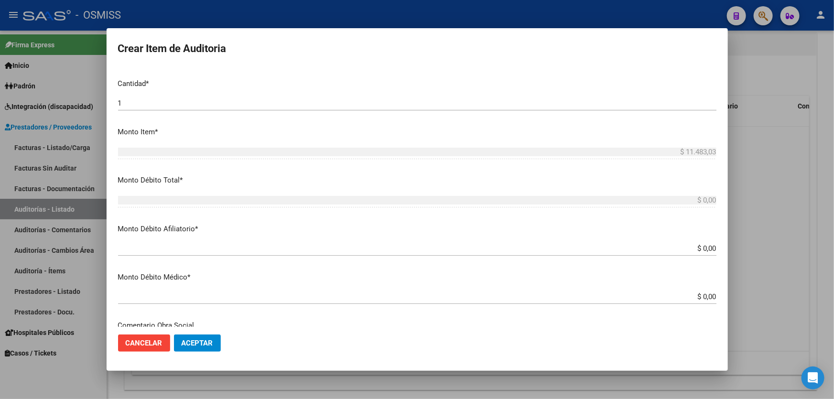
scroll to position [347, 0]
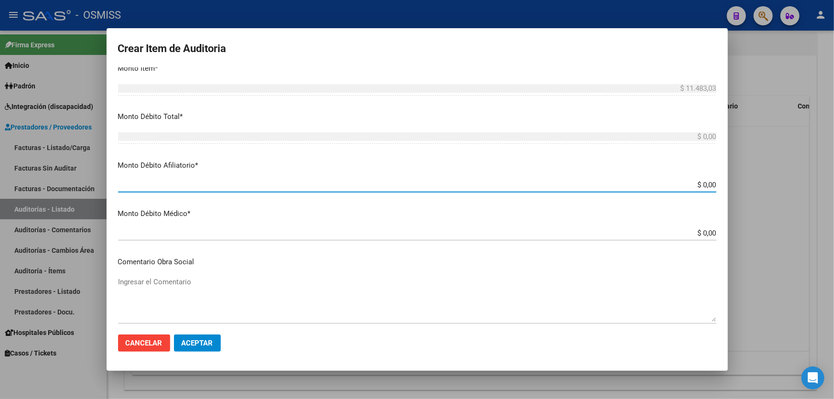
drag, startPoint x: 628, startPoint y: 187, endPoint x: 833, endPoint y: 193, distance: 205.1
click at [833, 193] on div "Crear Item de Auditoria 55415872 Nro Documento 20554158723 CUIL Afiliado Activo…" at bounding box center [417, 199] width 834 height 399
type input "$ 0,01"
type input "$ 0,11"
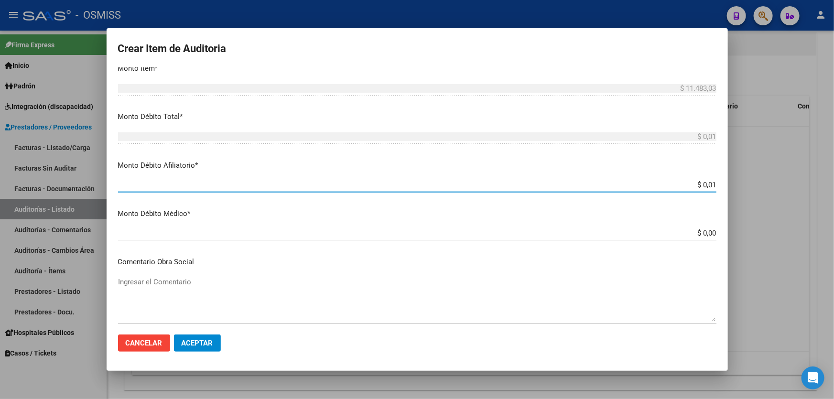
type input "$ 0,11"
type input "$ 1,14"
type input "$ 11,48"
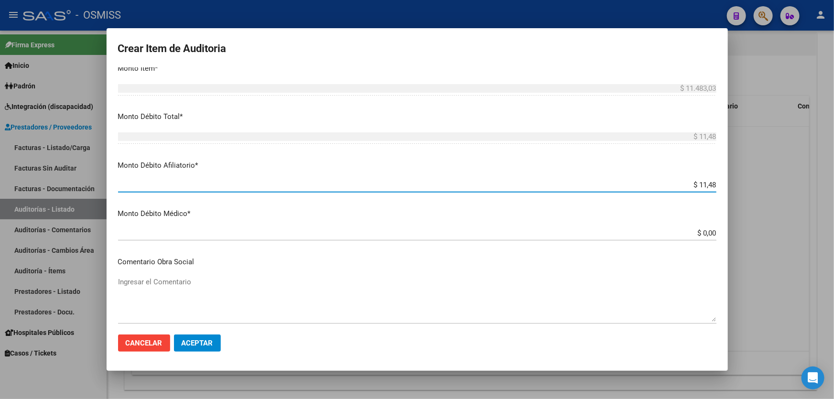
type input "$ 114,83"
type input "$ 1.148,30"
type input "$ 11.483,00"
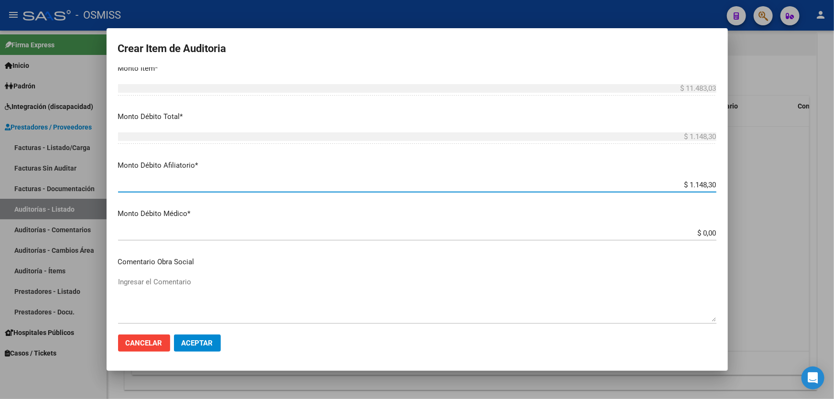
type input "$ 11.483,00"
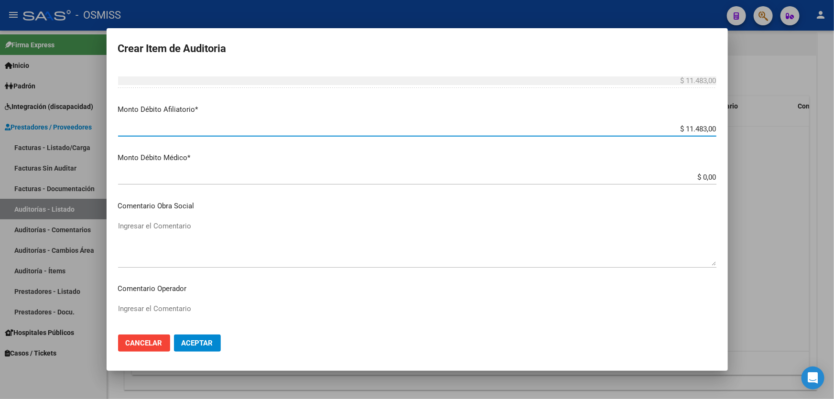
scroll to position [521, 0]
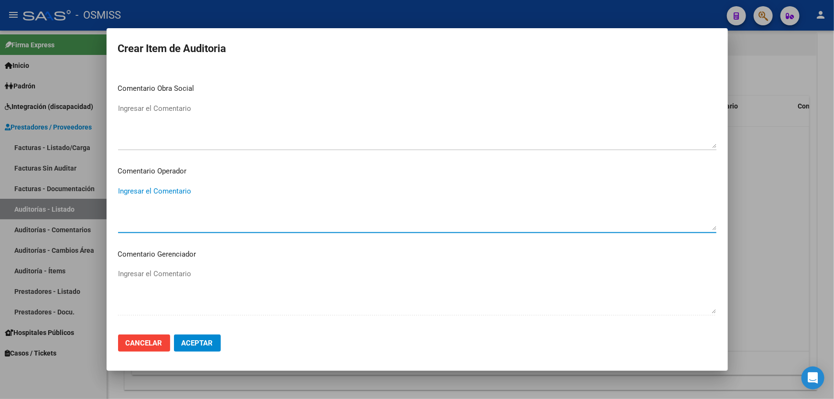
click at [169, 188] on textarea "Ingresar el Comentario" at bounding box center [417, 208] width 598 height 45
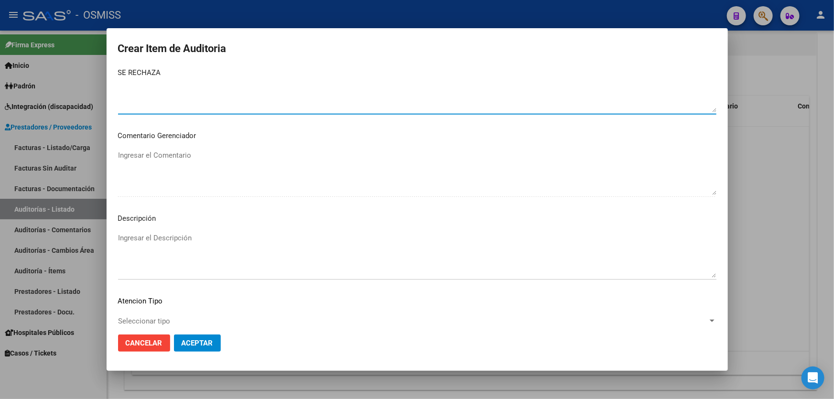
scroll to position [697, 0]
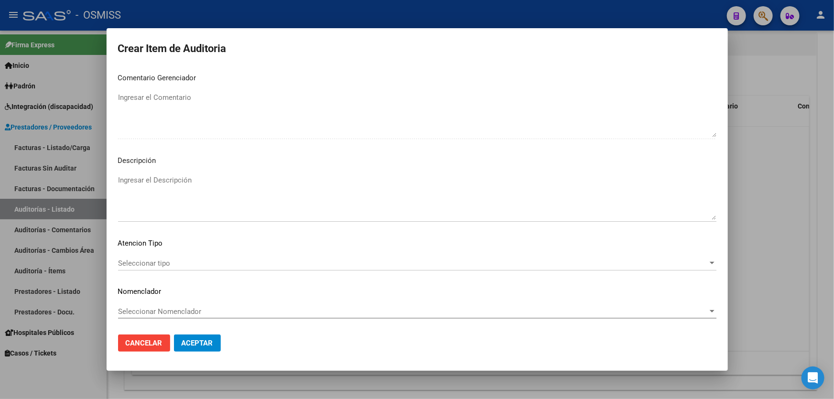
type textarea "SE RECHAZA"
click at [159, 174] on div "Ingresar el Descripción" at bounding box center [417, 197] width 598 height 49
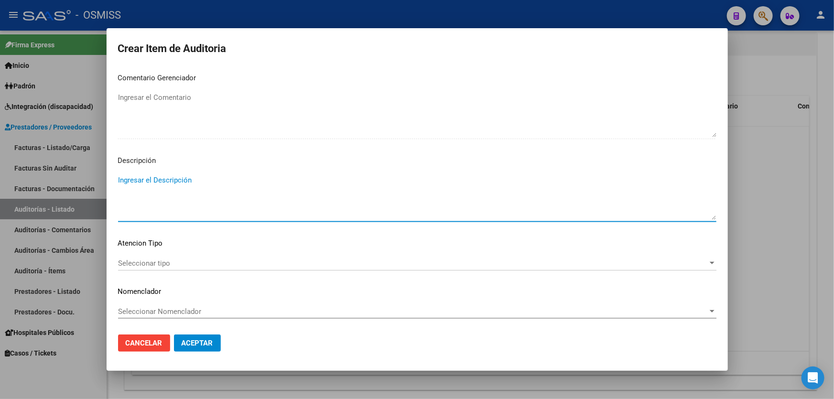
paste textarea "Tabla SICOSS AFIP: declaracion jurada CONTRATO 25 (Empleo público provincial) N…"
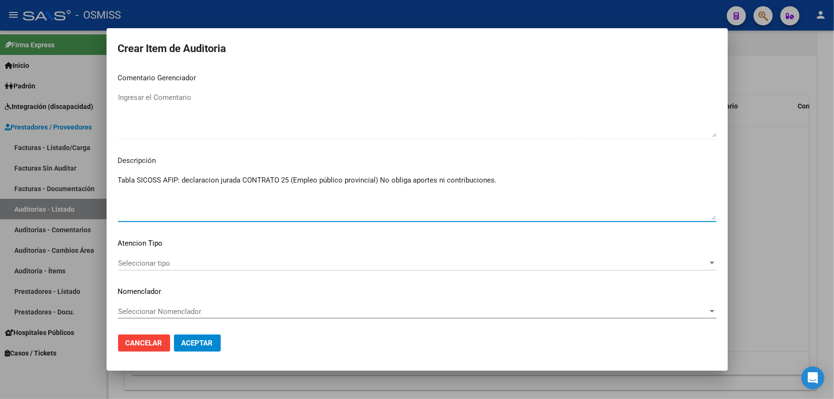
type textarea "Tabla SICOSS AFIP: declaracion jurada CONTRATO 25 (Empleo público provincial) N…"
click at [210, 347] on span "Aceptar" at bounding box center [198, 343] width 32 height 9
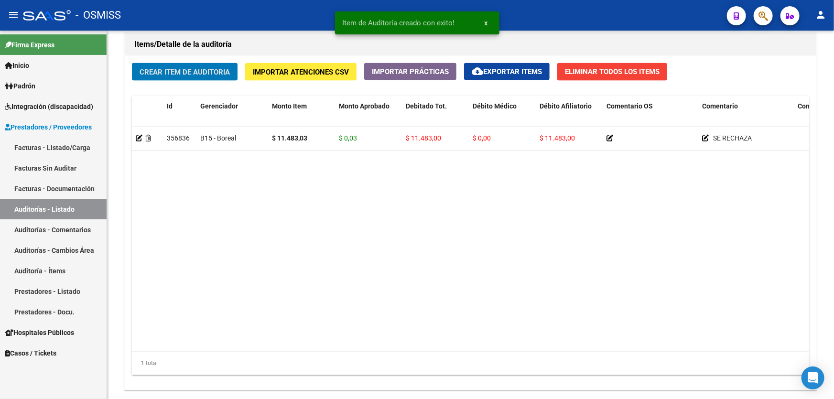
scroll to position [695, 0]
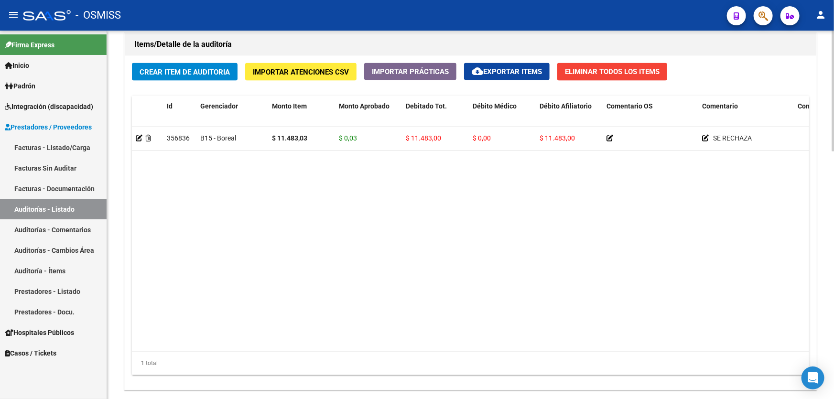
click at [453, 388] on div "Crear Item de Auditoria Importar Atenciones CSV Importar Prácticas cloud_downlo…" at bounding box center [470, 223] width 691 height 334
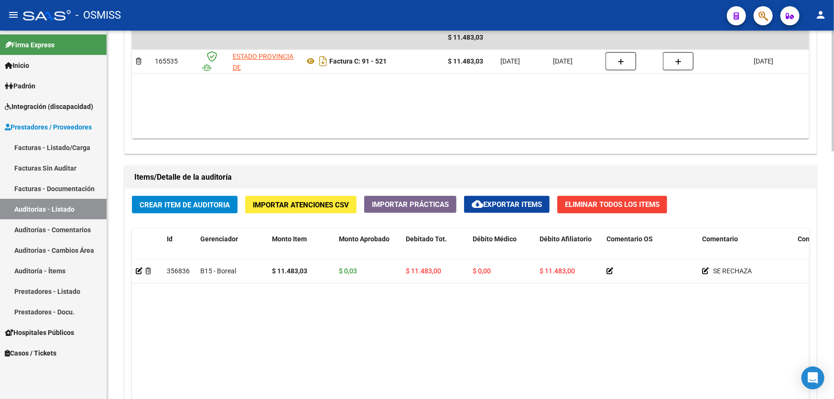
scroll to position [435, 0]
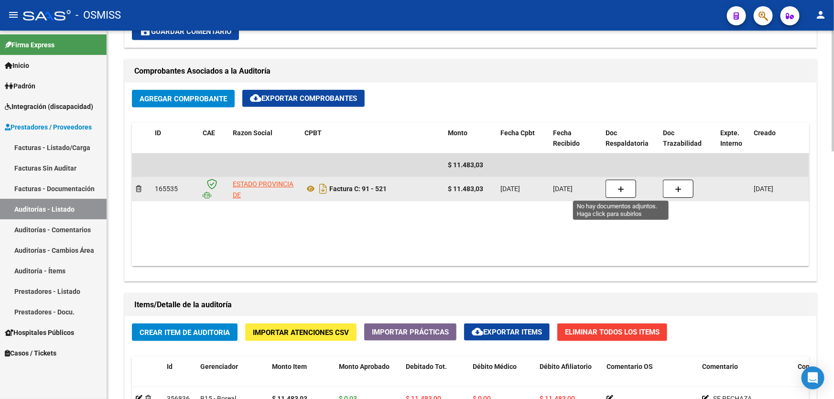
click at [626, 184] on button "button" at bounding box center [620, 189] width 31 height 18
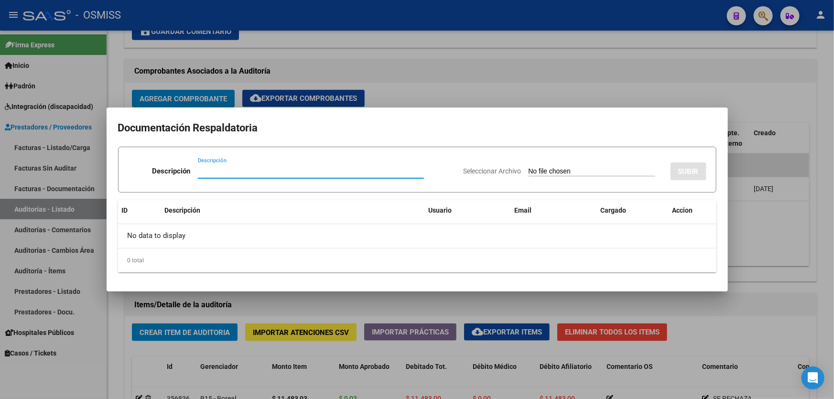
click at [244, 172] on input "Descripción" at bounding box center [311, 171] width 226 height 9
type input "A"
type input "[PERSON_NAME]"
click at [534, 174] on input "Seleccionar Archivo" at bounding box center [591, 171] width 127 height 9
click at [540, 175] on input "Seleccionar Archivo" at bounding box center [591, 171] width 127 height 9
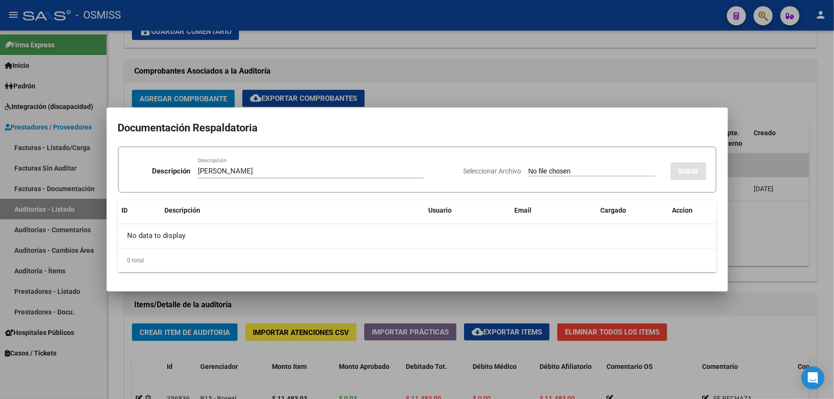
click at [569, 169] on input "Seleccionar Archivo" at bounding box center [591, 171] width 127 height 9
type input "C:\fakepath\[PERSON_NAME].pdf"
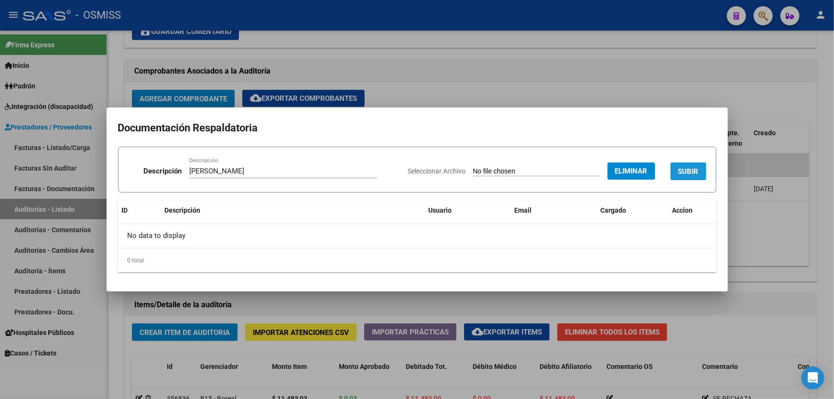
click at [688, 172] on span "SUBIR" at bounding box center [688, 171] width 21 height 9
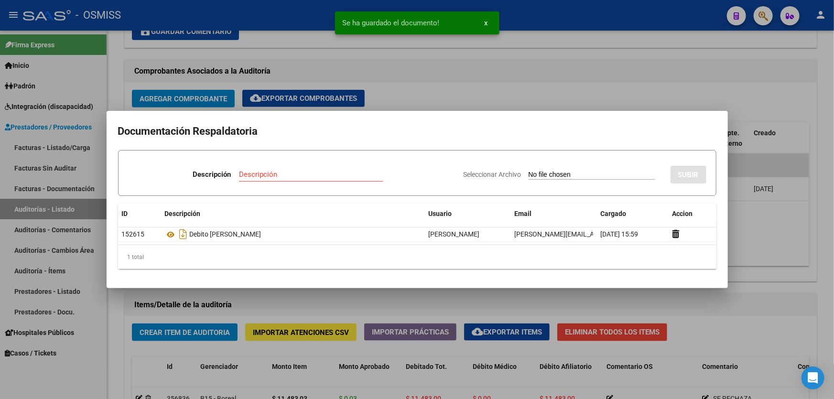
click at [744, 247] on div at bounding box center [417, 199] width 834 height 399
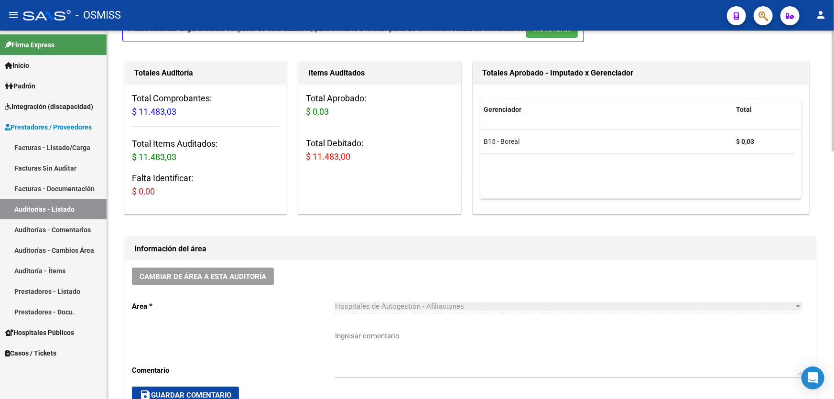
scroll to position [0, 0]
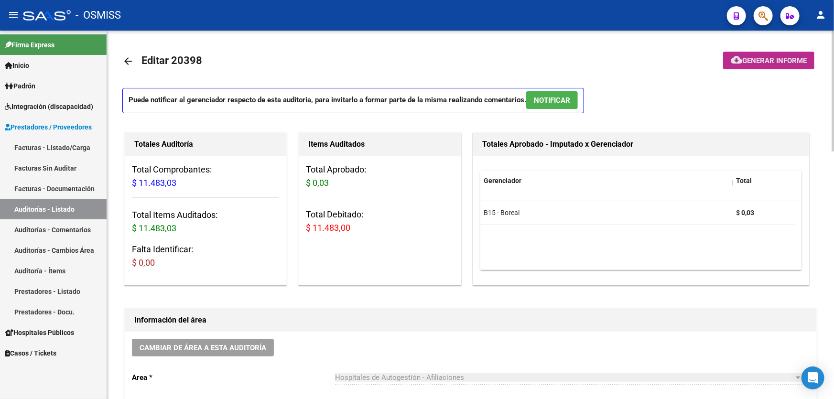
click at [751, 63] on span "Generar informe" at bounding box center [774, 60] width 64 height 9
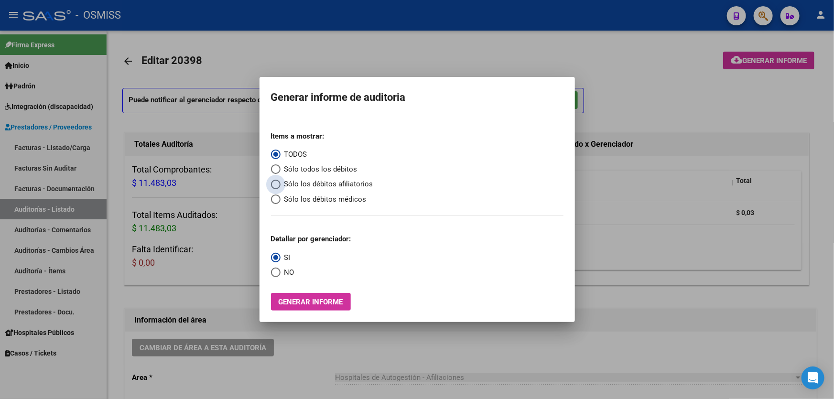
click at [336, 180] on span "Sólo los débitos afiliatorios" at bounding box center [326, 184] width 93 height 11
click at [280, 180] on input "Sólo los débitos afiliatorios" at bounding box center [276, 185] width 10 height 10
radio input "true"
click at [277, 272] on span "Select an option" at bounding box center [276, 273] width 10 height 10
click at [277, 272] on input "NO" at bounding box center [276, 273] width 10 height 10
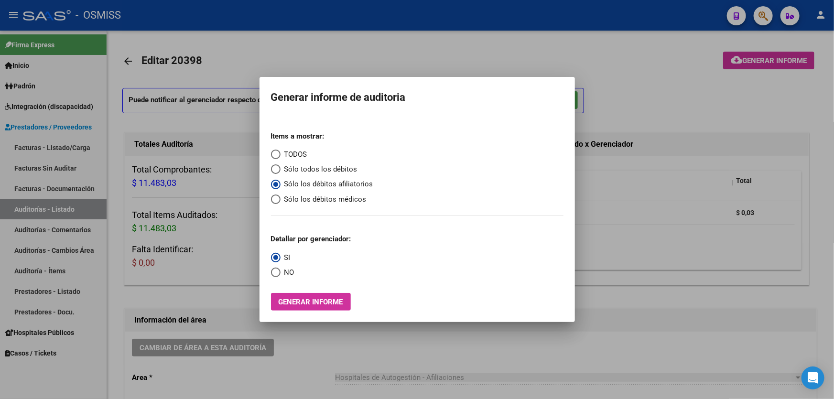
radio input "true"
click at [301, 296] on button "Generar informe" at bounding box center [311, 302] width 80 height 18
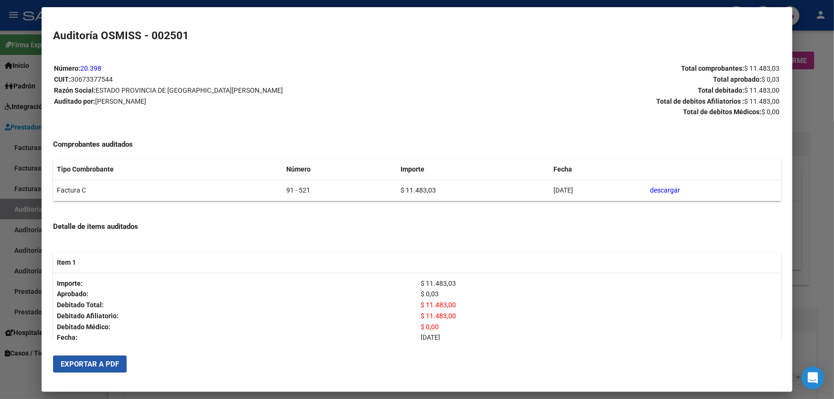
click at [75, 361] on span "Exportar a PDF" at bounding box center [90, 364] width 58 height 9
click at [825, 261] on div at bounding box center [417, 199] width 834 height 399
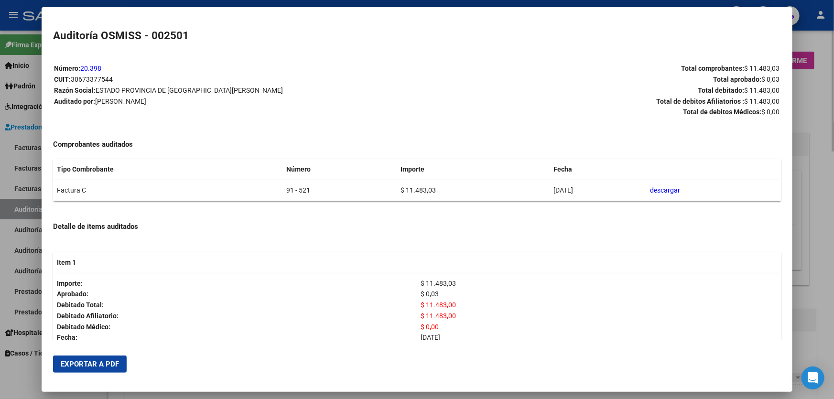
drag, startPoint x: 825, startPoint y: 261, endPoint x: 695, endPoint y: 288, distance: 132.2
click at [825, 261] on div at bounding box center [417, 199] width 834 height 399
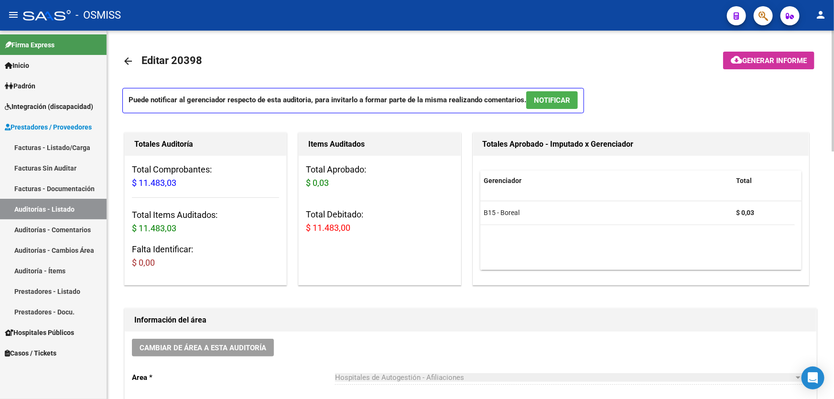
scroll to position [173, 0]
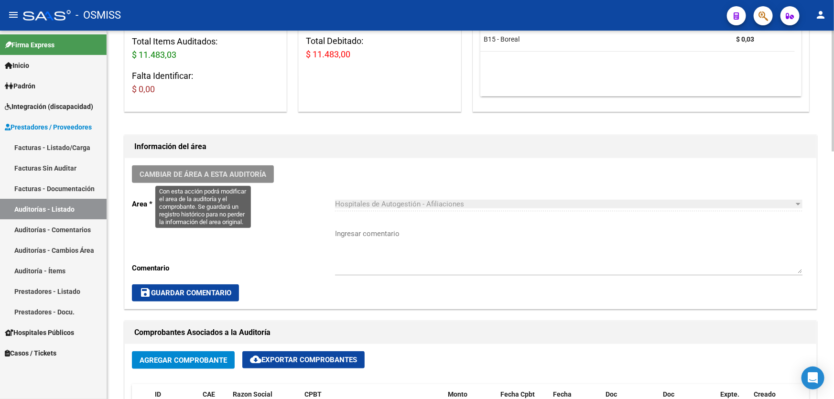
click at [229, 178] on button "Cambiar de área a esta auditoría" at bounding box center [203, 174] width 142 height 18
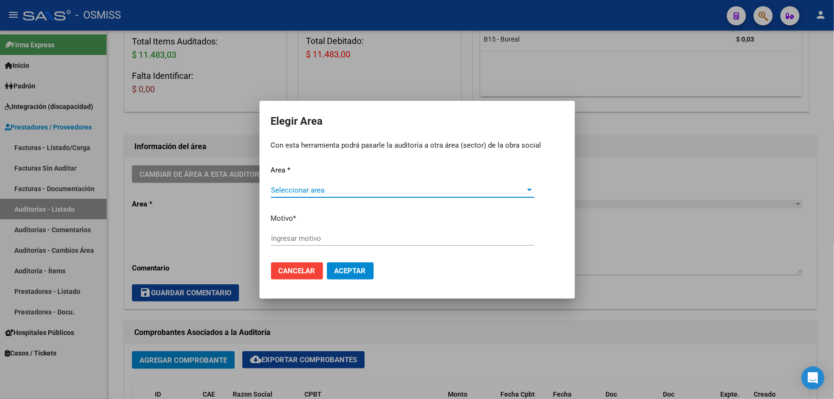
click at [306, 183] on div "Seleccionar area Seleccionar area" at bounding box center [402, 190] width 263 height 14
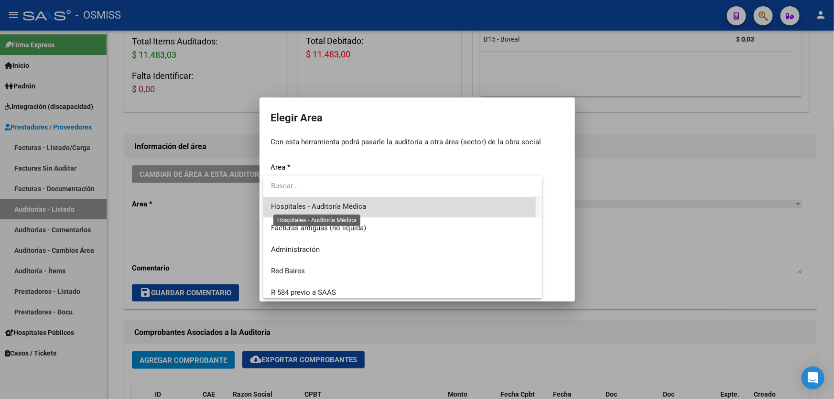
click at [336, 204] on span "Hospitales - Auditoría Médica" at bounding box center [318, 206] width 95 height 9
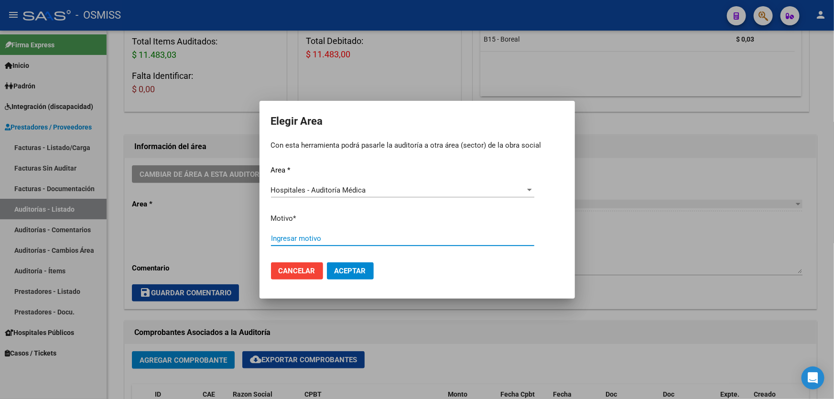
click at [329, 235] on input "Ingresar motivo" at bounding box center [402, 238] width 263 height 9
type input "AUDITADO"
click at [334, 261] on mat-dialog-actions "Cancelar Aceptar" at bounding box center [417, 271] width 292 height 32
click at [334, 264] on button "Aceptar" at bounding box center [350, 270] width 47 height 17
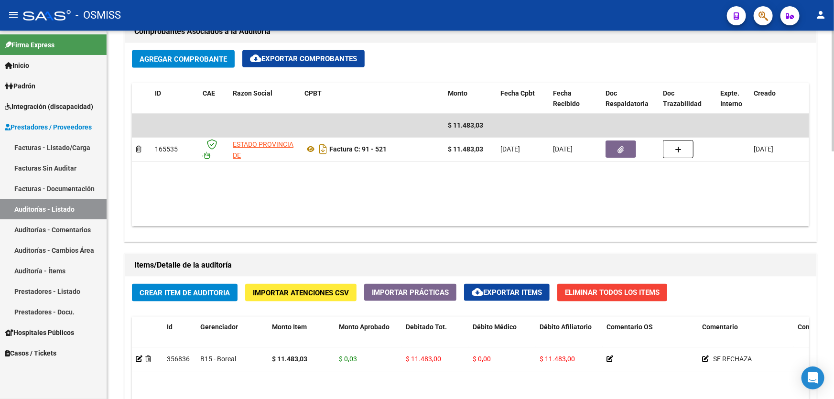
scroll to position [608, 0]
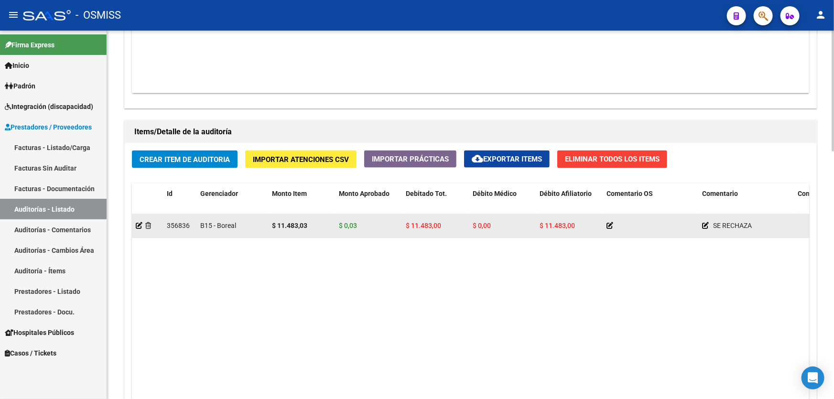
drag, startPoint x: 612, startPoint y: 227, endPoint x: 650, endPoint y: 226, distance: 37.8
drag, startPoint x: 677, startPoint y: 231, endPoint x: 734, endPoint y: 231, distance: 56.8
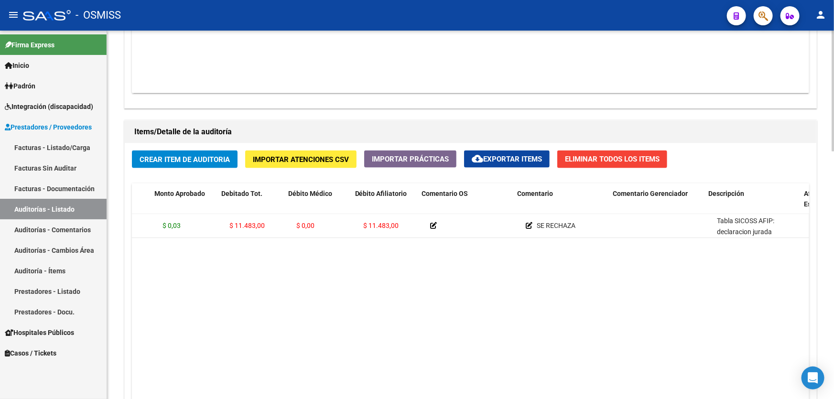
scroll to position [0, 201]
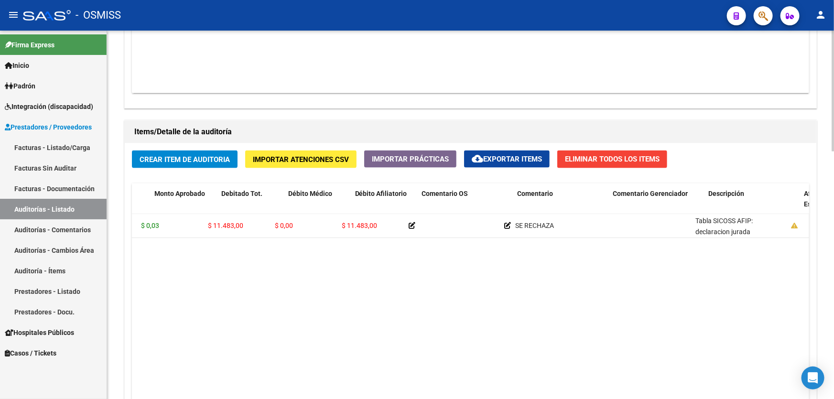
drag, startPoint x: 697, startPoint y: 277, endPoint x: 735, endPoint y: 272, distance: 37.5
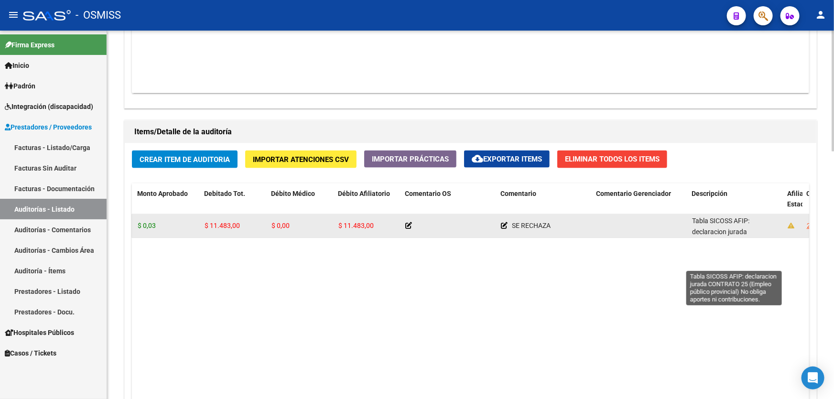
scroll to position [34, 0]
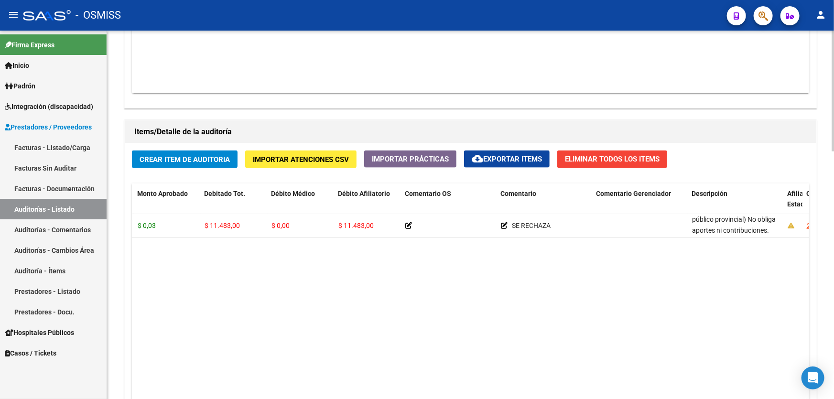
drag, startPoint x: 693, startPoint y: 219, endPoint x: 731, endPoint y: 237, distance: 42.3
click at [731, 237] on datatable-body "356836 B15 - Boreal $ 11.483,03 $ 0,03 $ 11.483,00 $ 0,00 $ 11.483,00 SE RECHAZ…" at bounding box center [470, 326] width 677 height 225
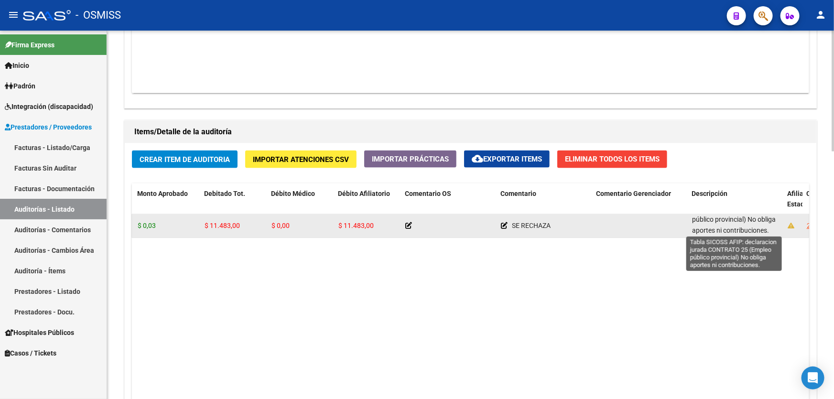
copy div "Tabla SICOSS AFIP: declaracion jurada CONTRATO 25 (Empleo público provincial) N…"
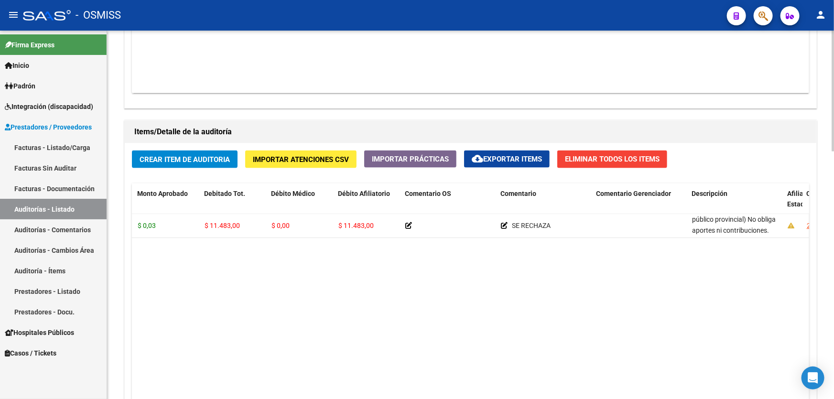
click at [720, 239] on datatable-body "356836 B15 - Boreal $ 11.483,03 $ 0,03 $ 11.483,00 $ 0,00 $ 11.483,00 SE RECHAZ…" at bounding box center [470, 326] width 677 height 225
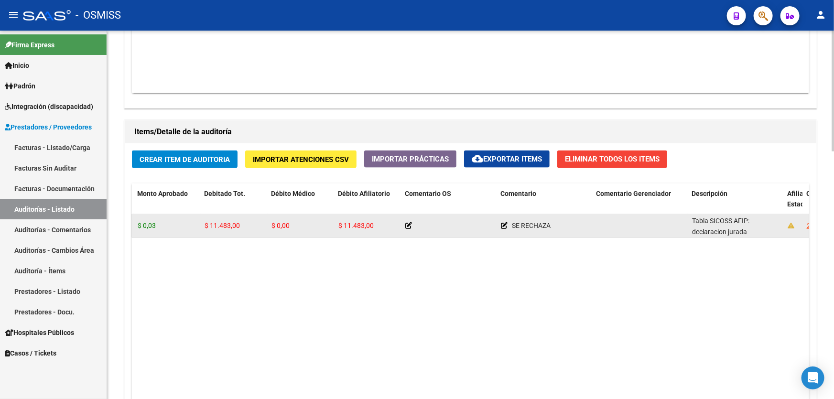
drag, startPoint x: 768, startPoint y: 227, endPoint x: 689, endPoint y: 220, distance: 78.6
click at [689, 220] on datatable-body-cell "Tabla SICOSS AFIP: declaracion jurada CONTRATO 25 (Empleo público provincial) N…" at bounding box center [736, 225] width 96 height 23
copy span "Tabla SICOSS AFIP: declaracion jurada CONTRATO 25 (Empleo público provincial) N…"
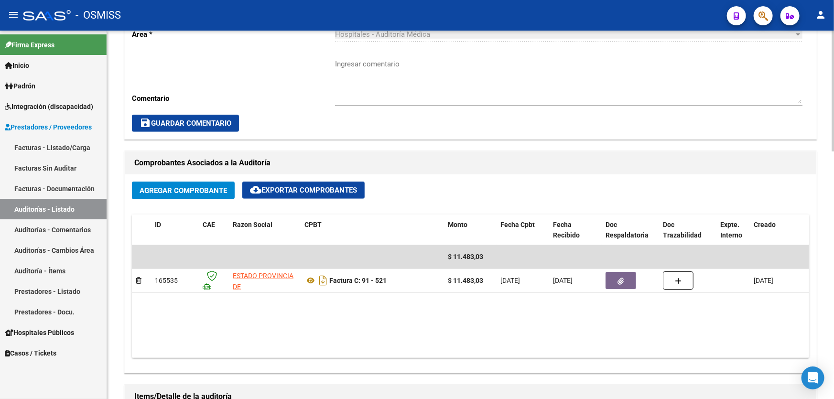
scroll to position [217, 0]
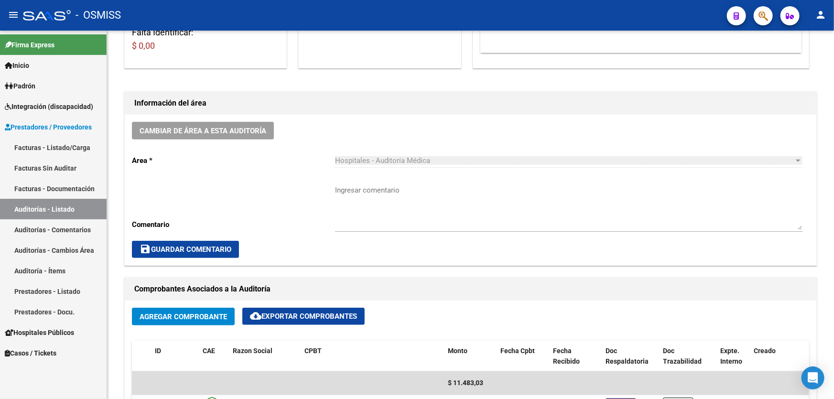
click at [79, 215] on link "Auditorías - Listado" at bounding box center [53, 209] width 107 height 21
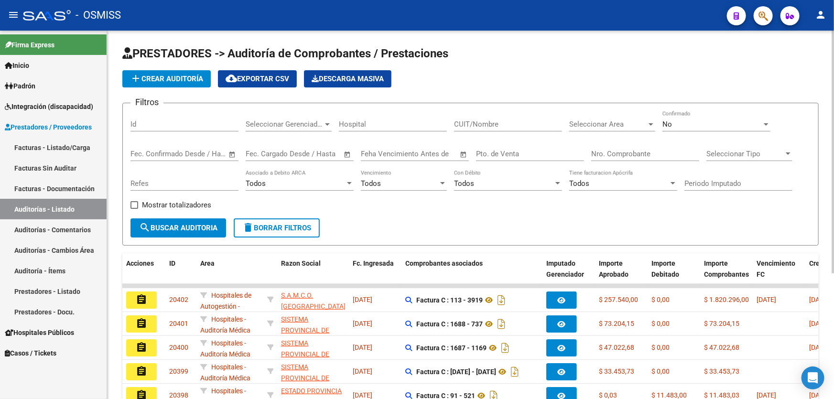
click at [201, 79] on span "add Crear Auditoría" at bounding box center [166, 79] width 73 height 9
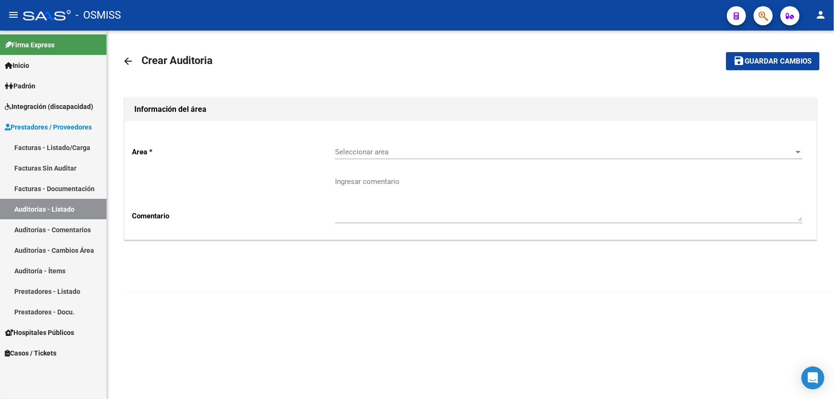
click at [361, 140] on div "Seleccionar area Seleccionar area" at bounding box center [568, 149] width 467 height 21
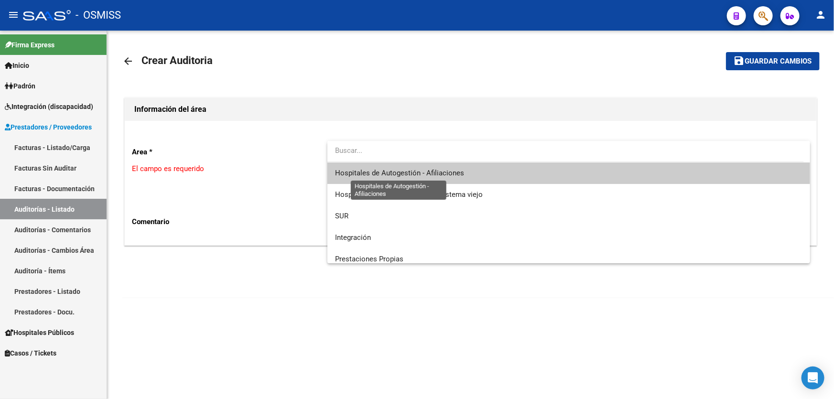
click at [376, 172] on span "Hospitales de Autogestión - Afiliaciones" at bounding box center [399, 173] width 129 height 9
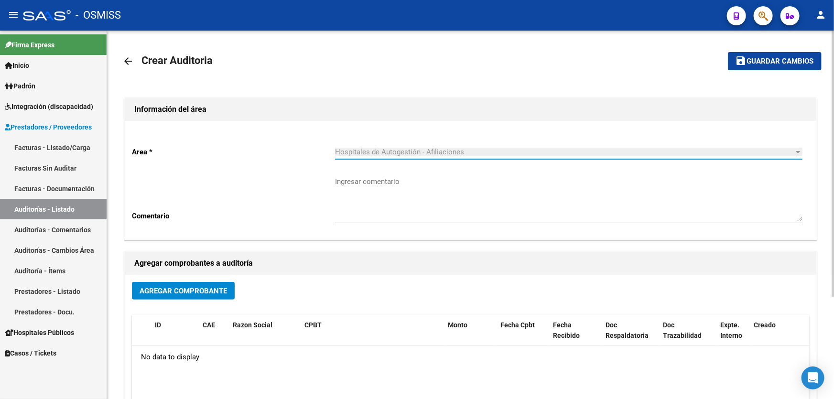
click at [169, 290] on span "Agregar Comprobante" at bounding box center [182, 291] width 87 height 9
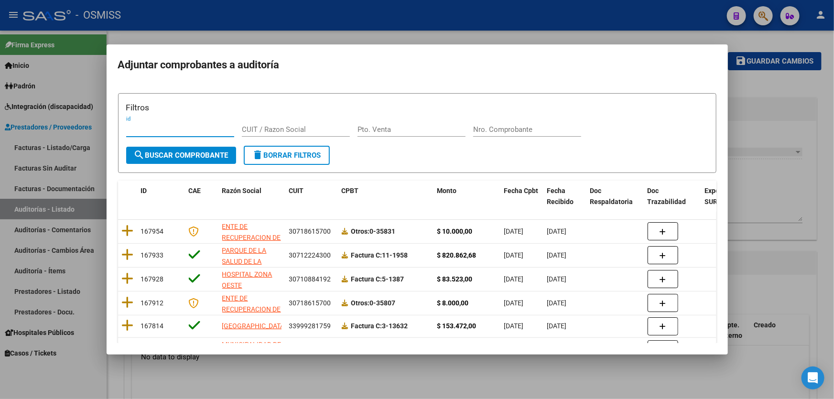
click at [508, 130] on input "Nro. Comprobante" at bounding box center [527, 129] width 108 height 9
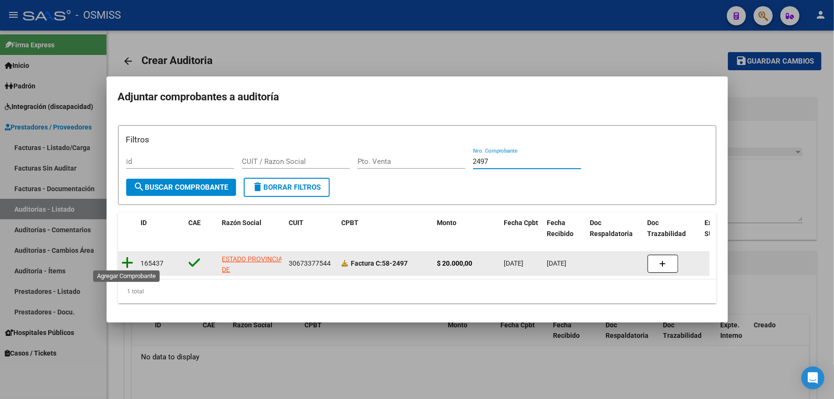
type input "2497"
click at [127, 257] on icon at bounding box center [128, 262] width 12 height 13
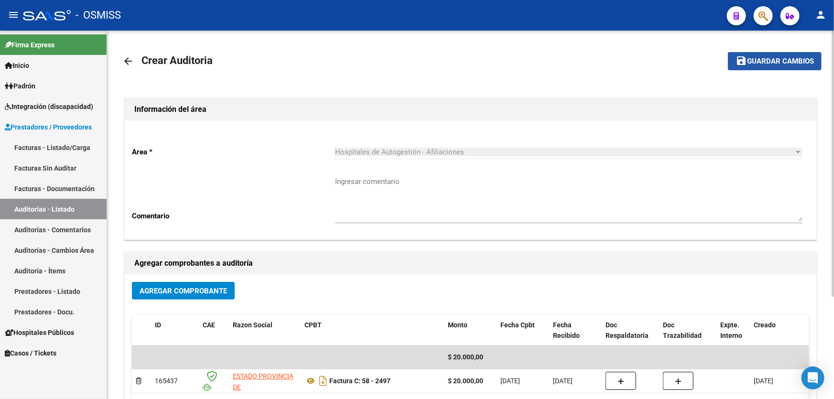
click at [755, 59] on span "Guardar cambios" at bounding box center [780, 61] width 67 height 9
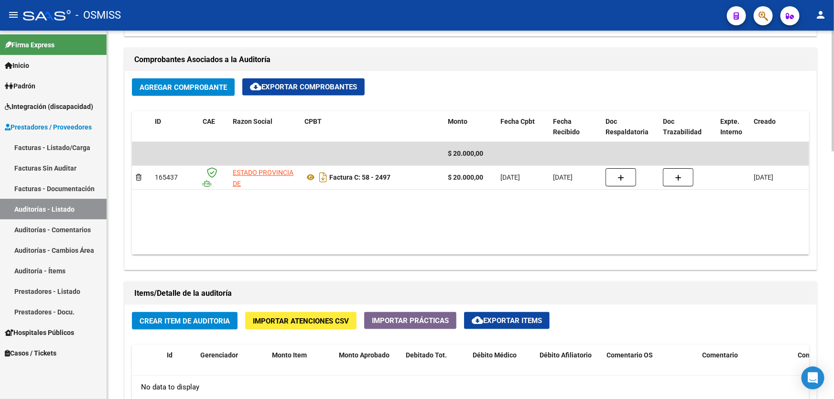
scroll to position [478, 0]
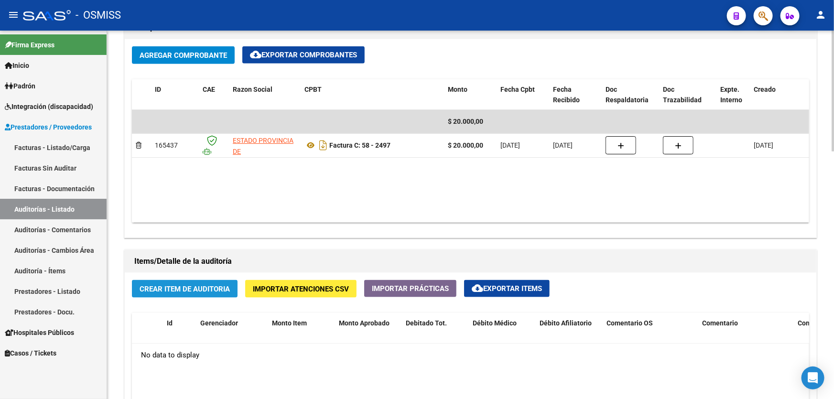
click at [188, 286] on span "Crear Item de Auditoria" at bounding box center [184, 289] width 90 height 9
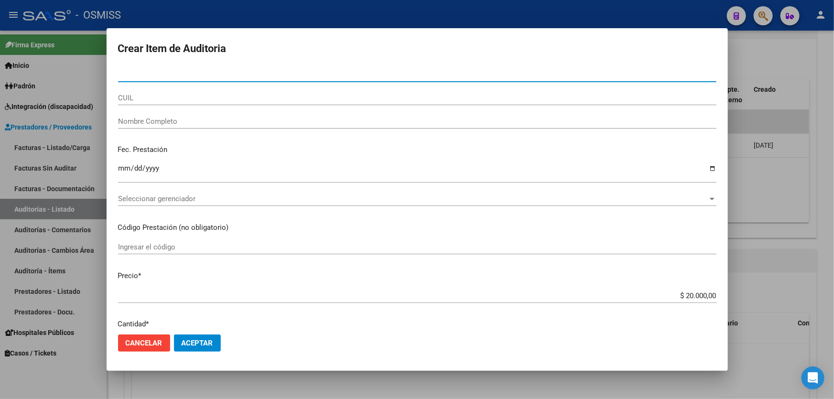
type input ".0"
type input "32587693"
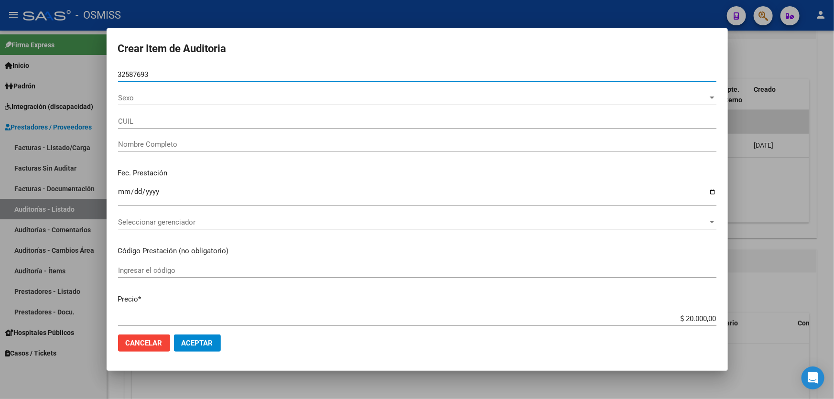
type input "27325876935"
type input "[PERSON_NAME] [PERSON_NAME]"
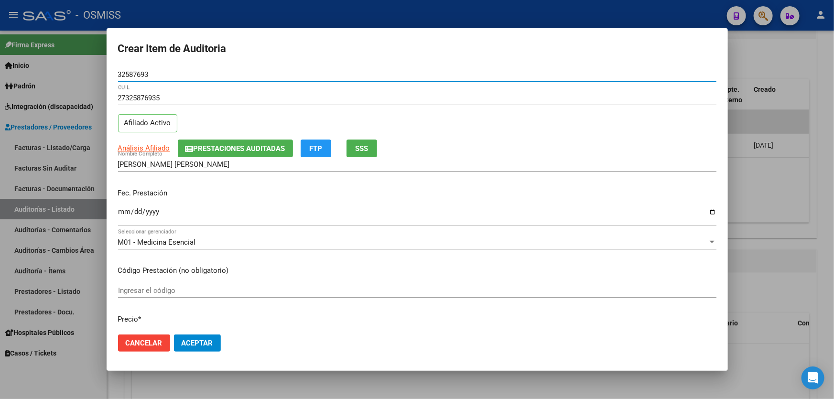
click at [243, 155] on button "Prestaciones Auditadas" at bounding box center [235, 148] width 115 height 18
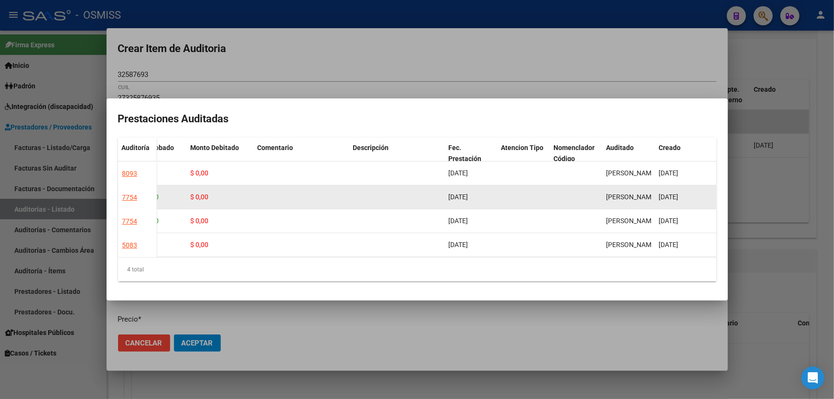
scroll to position [0, 185]
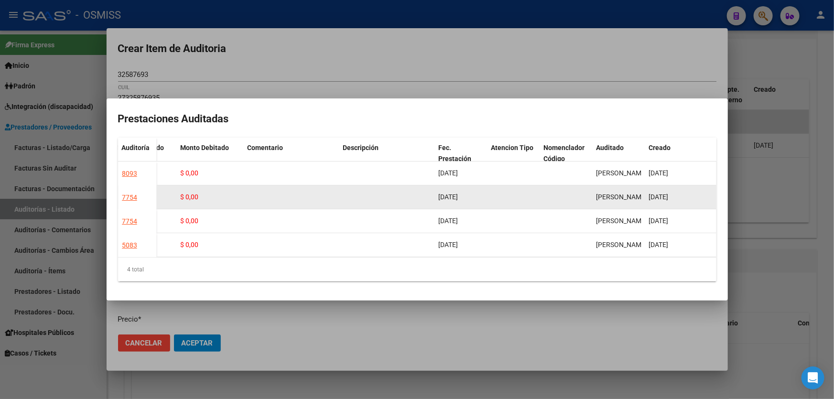
drag, startPoint x: 402, startPoint y: 183, endPoint x: 424, endPoint y: 182, distance: 22.1
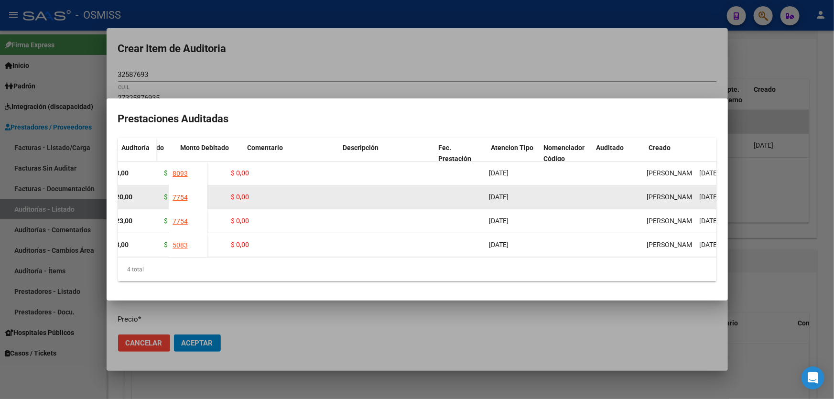
scroll to position [0, 38]
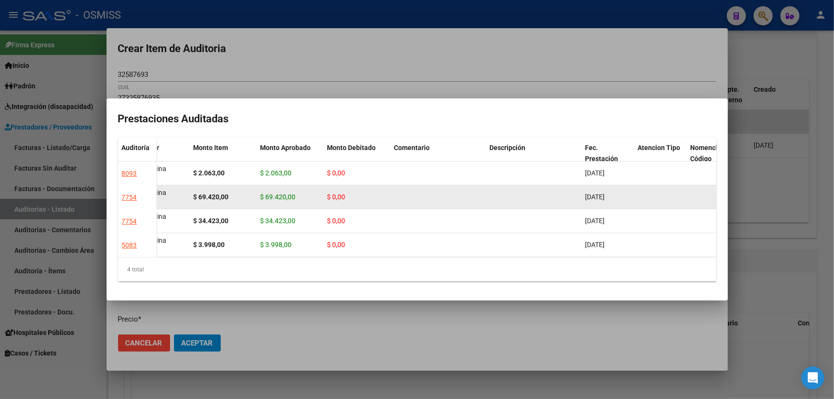
drag, startPoint x: 479, startPoint y: 193, endPoint x: 415, endPoint y: 191, distance: 63.6
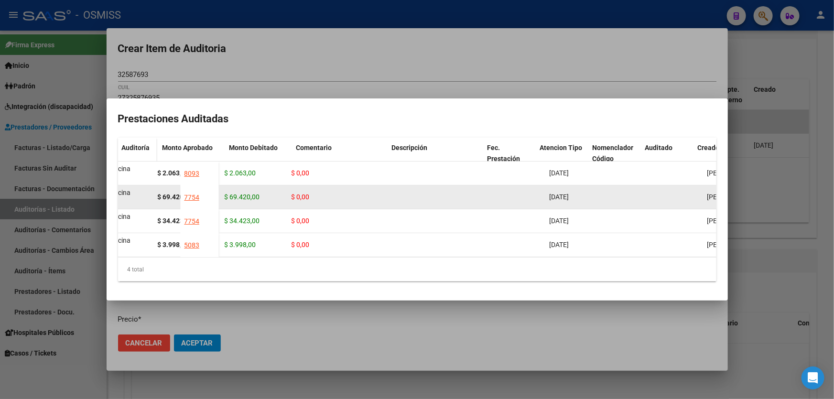
scroll to position [0, 185]
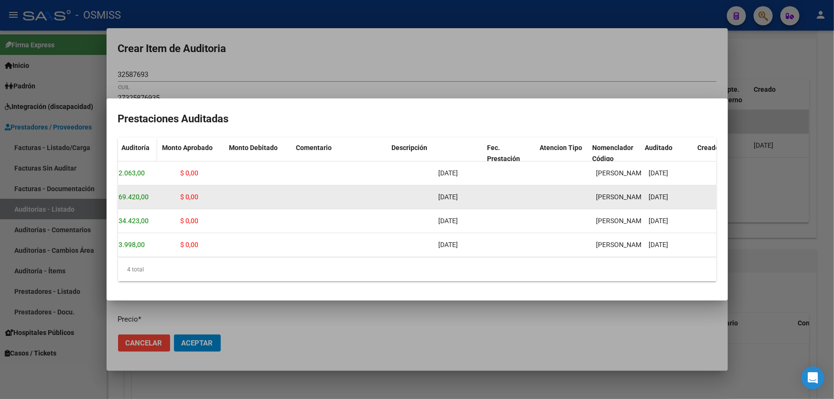
drag, startPoint x: 471, startPoint y: 191, endPoint x: 548, endPoint y: 189, distance: 77.4
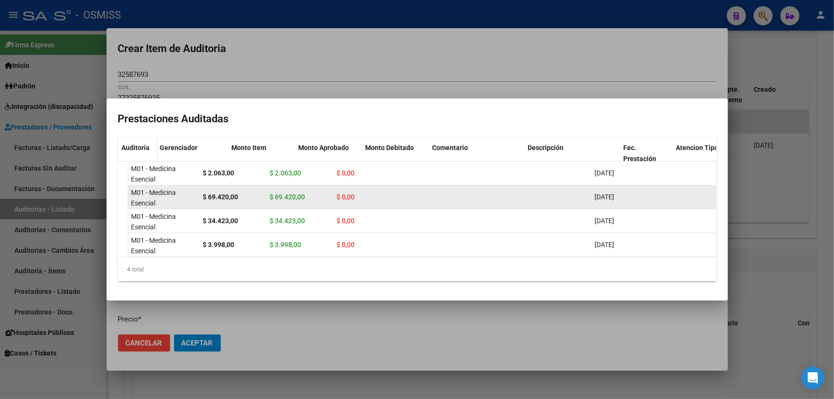
scroll to position [0, 0]
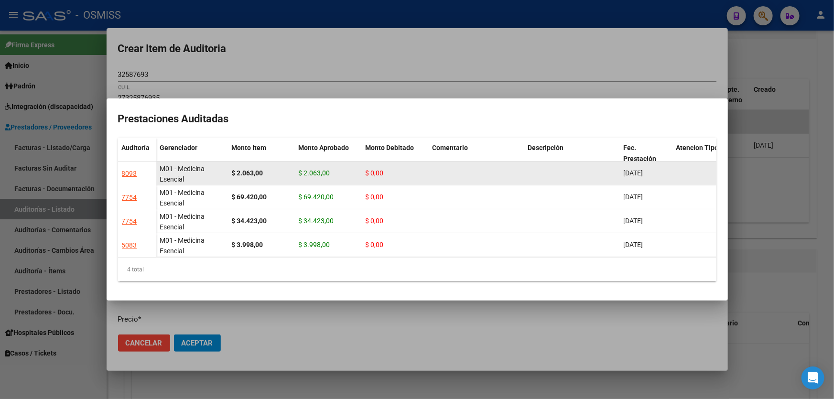
drag, startPoint x: 485, startPoint y: 184, endPoint x: 404, endPoint y: 179, distance: 81.4
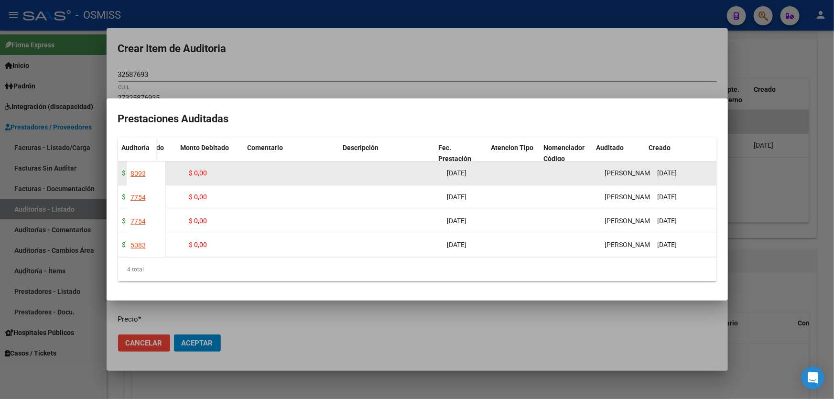
scroll to position [0, 185]
drag, startPoint x: 358, startPoint y: 172, endPoint x: 377, endPoint y: 168, distance: 19.9
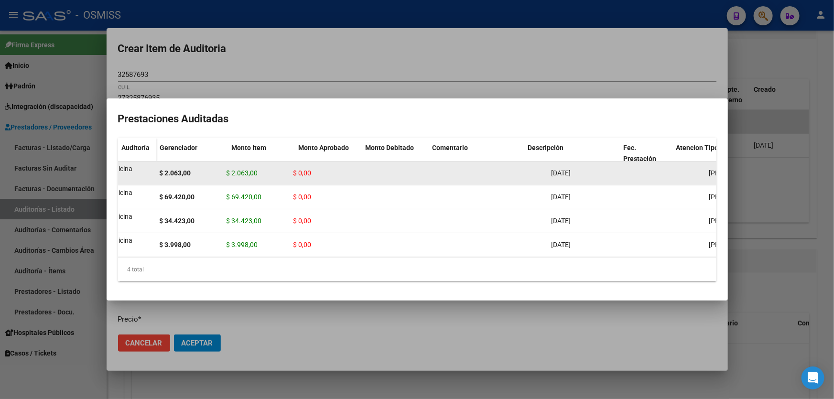
scroll to position [0, 0]
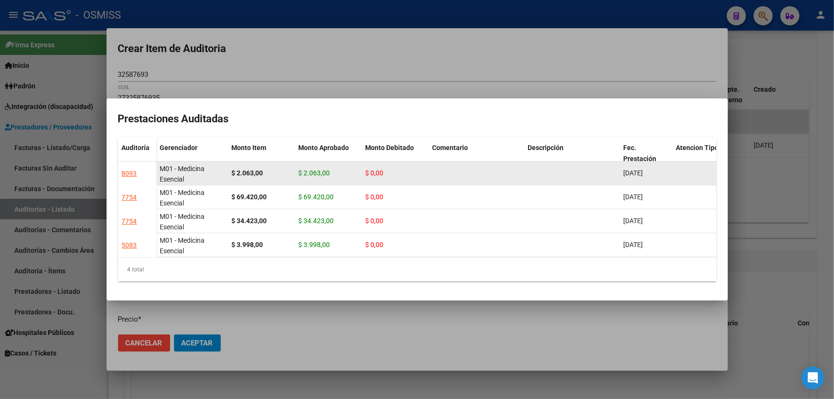
drag, startPoint x: 439, startPoint y: 174, endPoint x: 332, endPoint y: 181, distance: 106.7
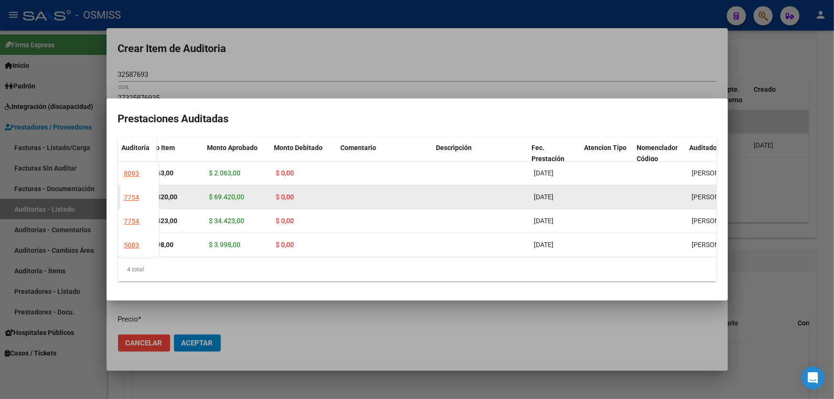
drag, startPoint x: 505, startPoint y: 187, endPoint x: 533, endPoint y: 185, distance: 28.3
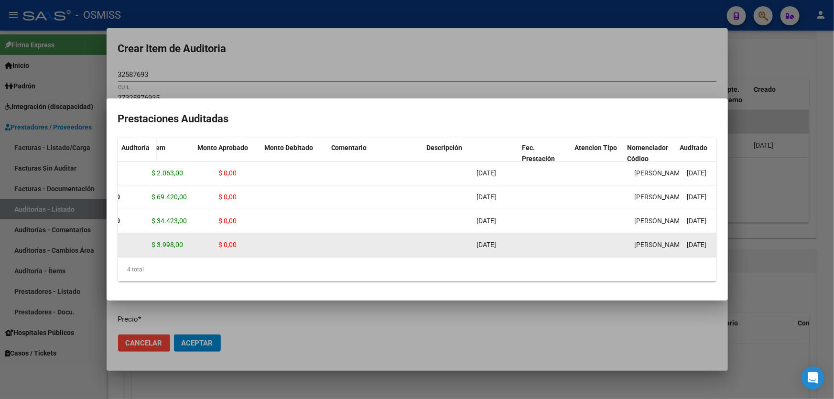
scroll to position [0, 185]
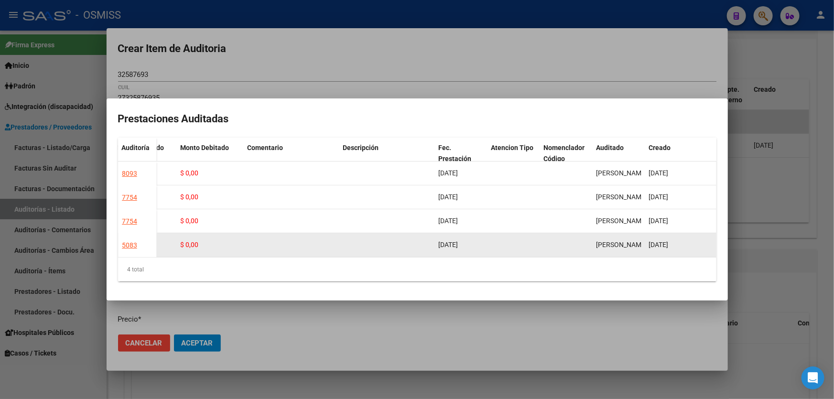
drag, startPoint x: 543, startPoint y: 244, endPoint x: 609, endPoint y: 237, distance: 66.7
click at [601, 241] on span "[PERSON_NAME]" at bounding box center [621, 245] width 51 height 8
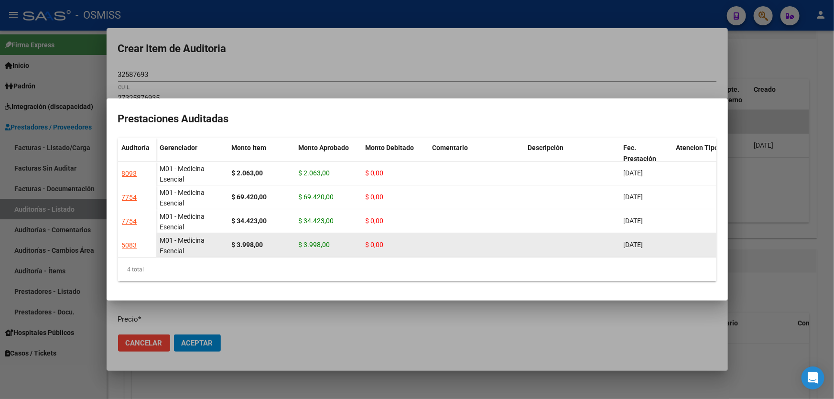
drag, startPoint x: 406, startPoint y: 249, endPoint x: 232, endPoint y: 242, distance: 174.0
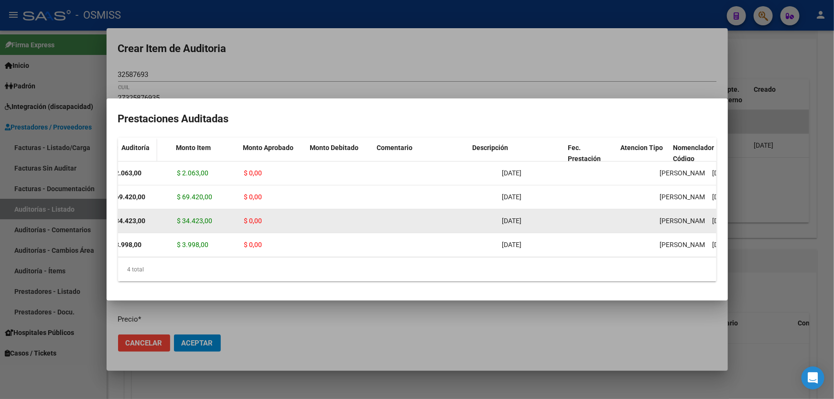
drag, startPoint x: 605, startPoint y: 238, endPoint x: 655, endPoint y: 223, distance: 52.9
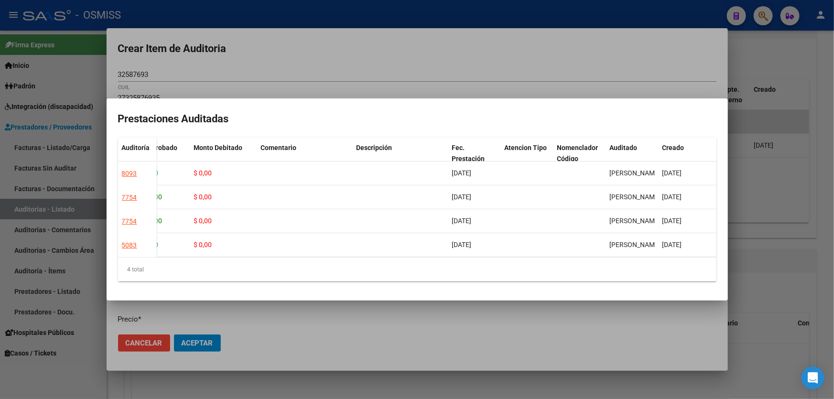
click at [396, 323] on div at bounding box center [417, 199] width 834 height 399
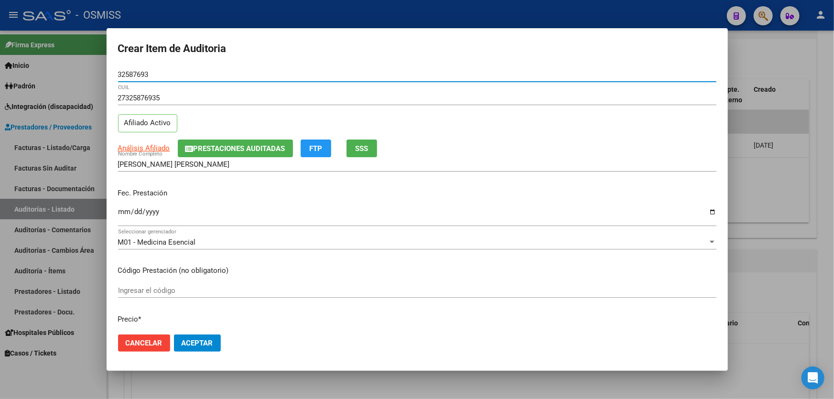
drag, startPoint x: 154, startPoint y: 76, endPoint x: 58, endPoint y: 67, distance: 96.5
click at [58, 67] on div "Crear Item de Auditoria 32587693 Nro Documento 27325876935 CUIL Afiliado Activo…" at bounding box center [417, 199] width 834 height 399
type input "47134656"
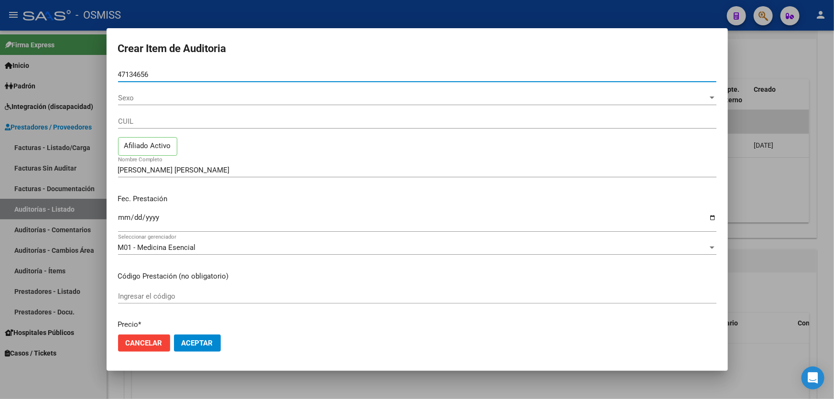
type input "47134656"
click at [174, 334] on button "Aceptar" at bounding box center [197, 342] width 47 height 17
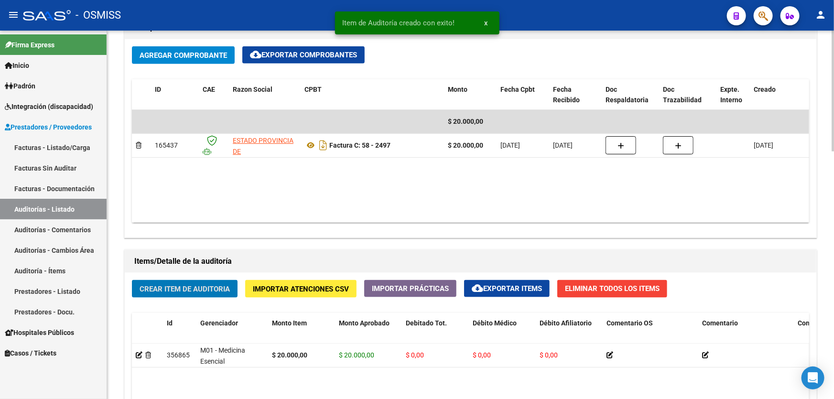
scroll to position [478, 0]
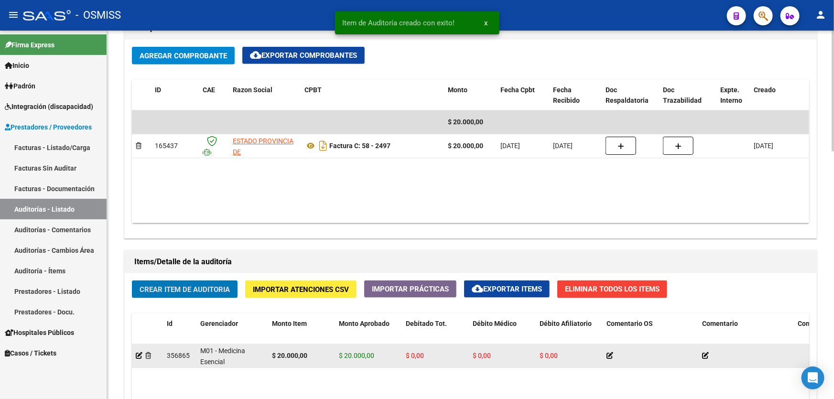
click at [139, 352] on app-auditoria-detalle at bounding box center [139, 356] width 7 height 8
click at [139, 352] on icon at bounding box center [139, 355] width 7 height 7
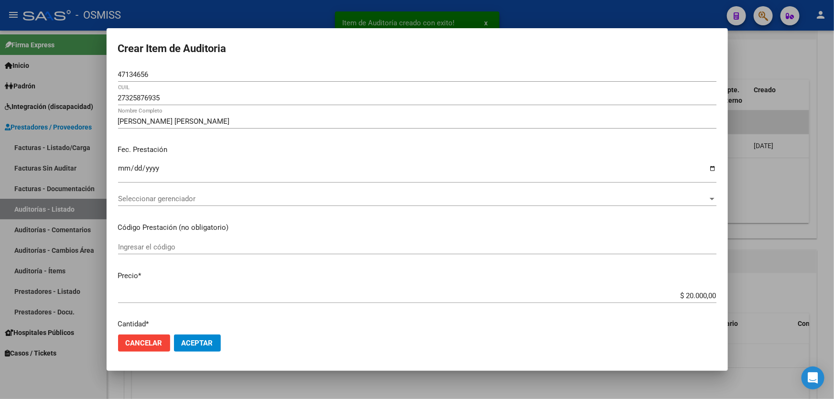
click at [155, 68] on div "47134656 Nro Documento" at bounding box center [417, 74] width 598 height 14
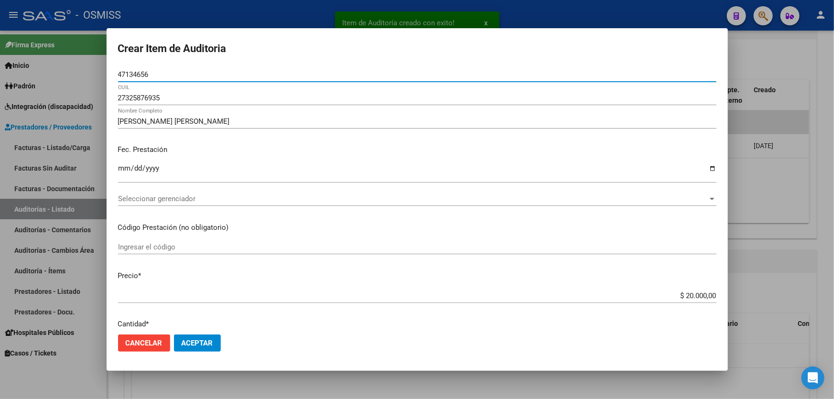
drag, startPoint x: 157, startPoint y: 72, endPoint x: 12, endPoint y: 68, distance: 144.3
click at [12, 68] on div "Item de Auditoría creado con exito! x Crear Item de Auditoria 47134656 Nro Docu…" at bounding box center [417, 199] width 834 height 399
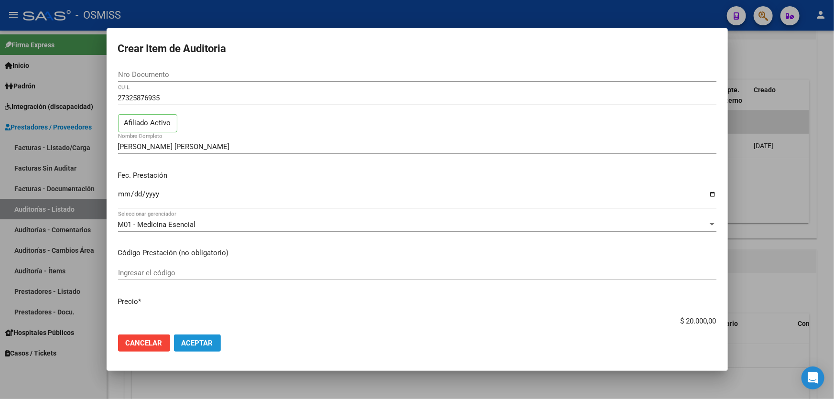
click at [183, 346] on span "Aceptar" at bounding box center [198, 343] width 32 height 9
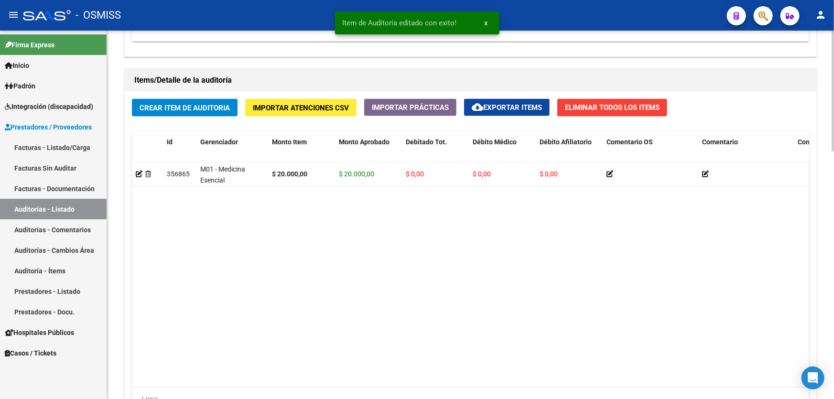
scroll to position [564, 0]
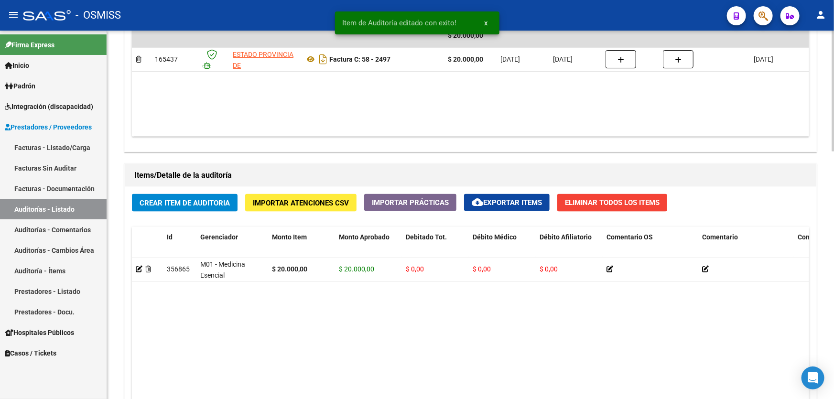
click at [178, 201] on span "Crear Item de Auditoria" at bounding box center [184, 203] width 90 height 9
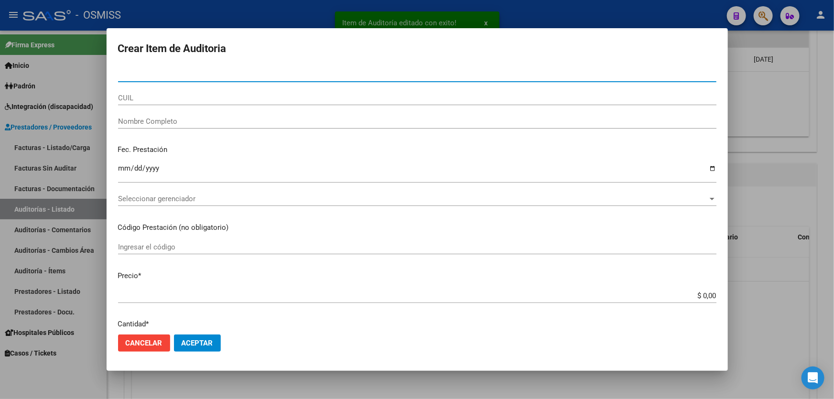
paste input "47134656"
type input "47134656"
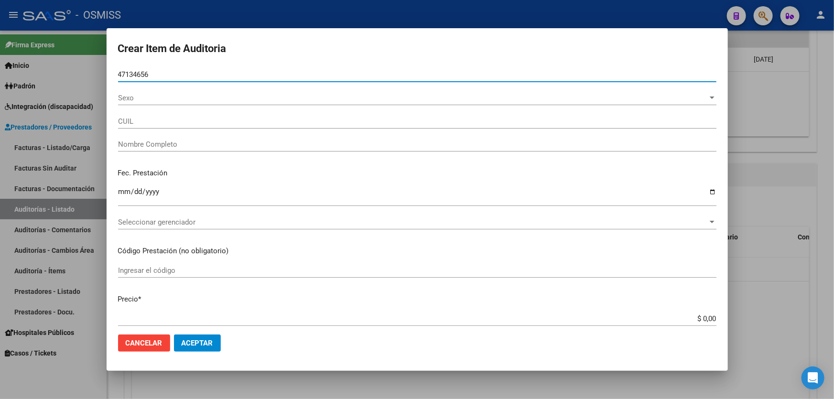
type input "27471346565"
type input "[PERSON_NAME] [PERSON_NAME]"
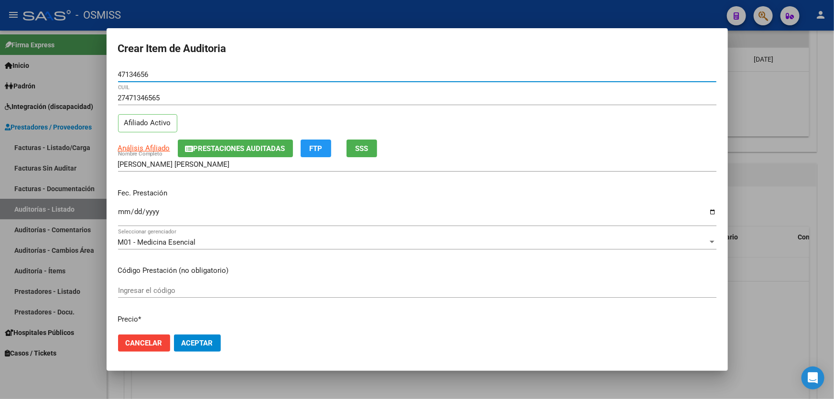
type input "47134656"
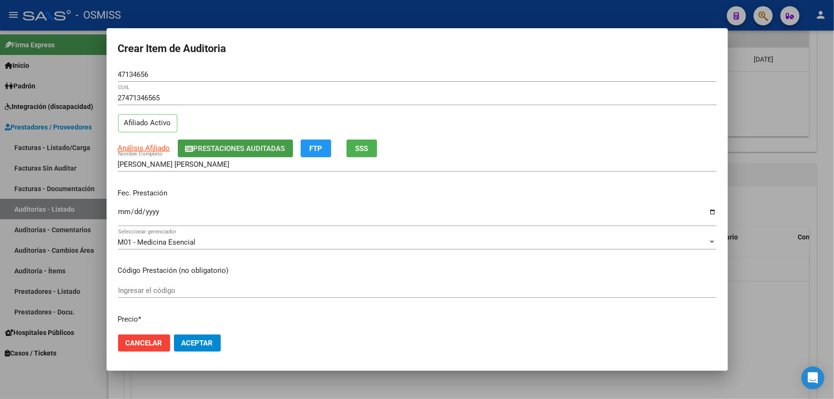
click at [216, 150] on span "Prestaciones Auditadas" at bounding box center [239, 148] width 92 height 9
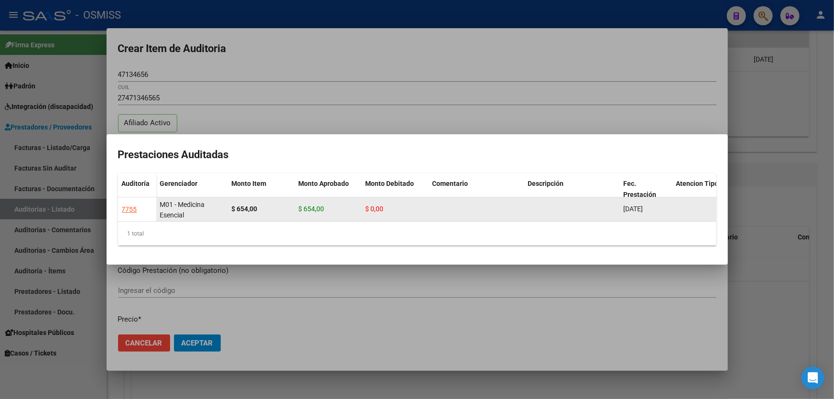
drag, startPoint x: 279, startPoint y: 202, endPoint x: 293, endPoint y: 201, distance: 13.9
drag, startPoint x: 353, startPoint y: 205, endPoint x: 404, endPoint y: 204, distance: 51.2
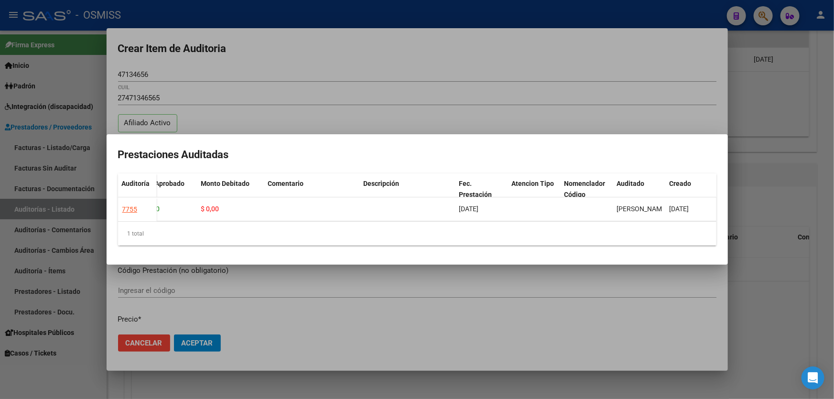
scroll to position [0, 185]
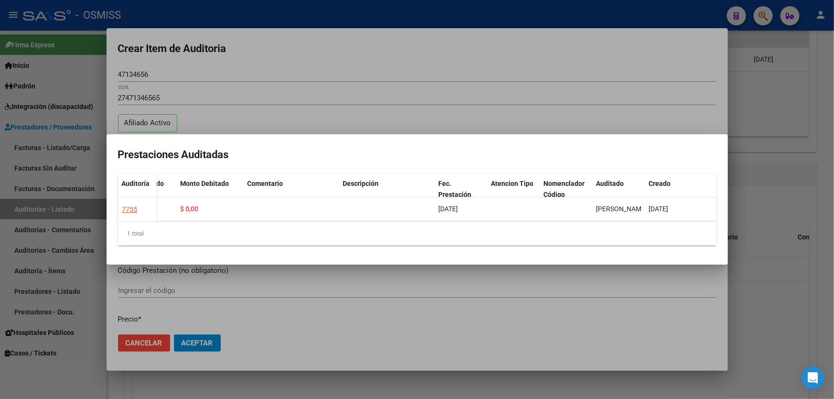
click at [468, 105] on div at bounding box center [417, 199] width 834 height 399
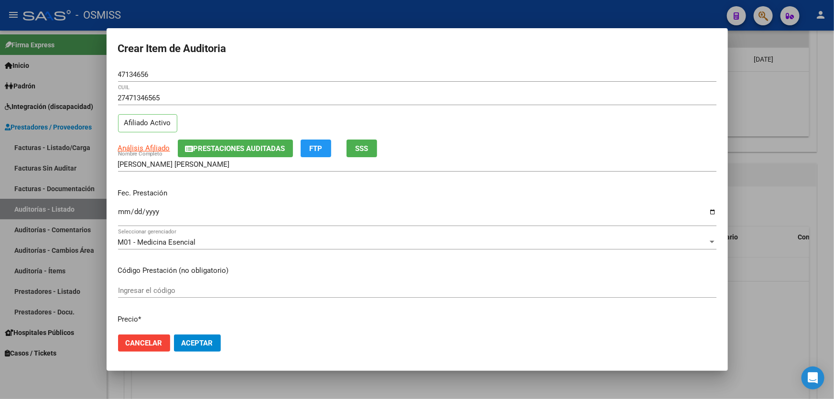
click at [766, 280] on div at bounding box center [417, 199] width 834 height 399
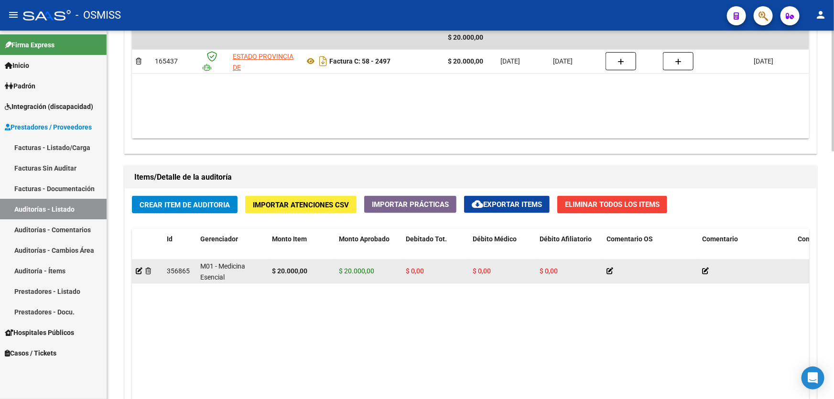
scroll to position [560, 0]
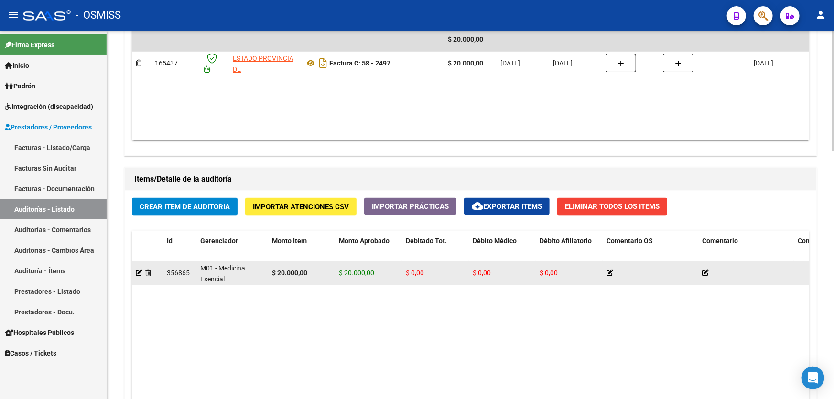
drag, startPoint x: 424, startPoint y: 272, endPoint x: 511, endPoint y: 270, distance: 87.5
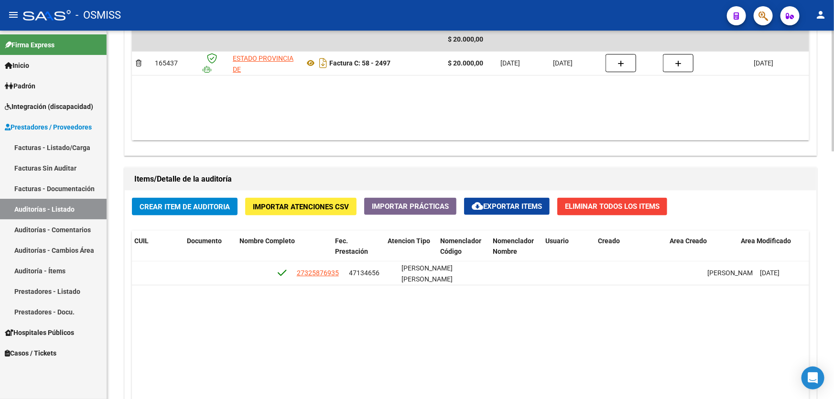
drag, startPoint x: 489, startPoint y: 296, endPoint x: 621, endPoint y: 296, distance: 131.9
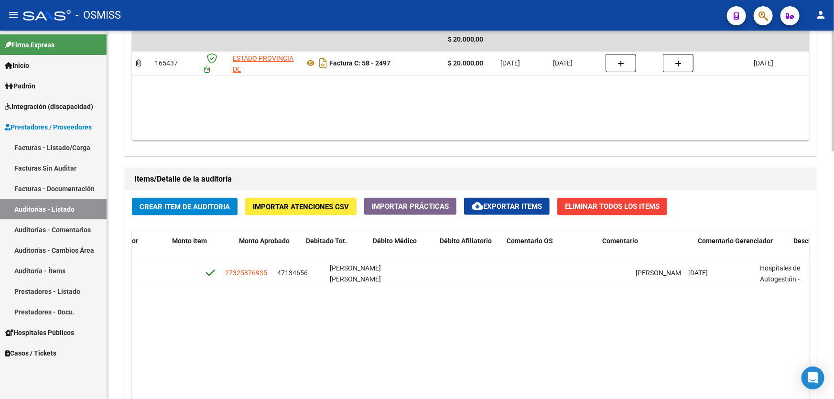
scroll to position [0, 0]
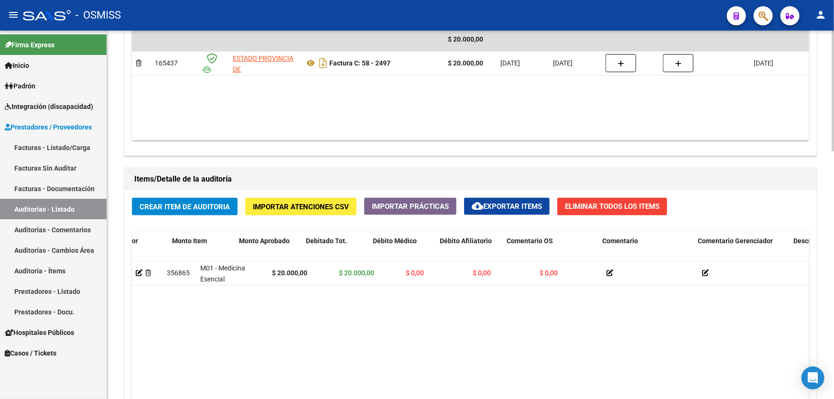
drag, startPoint x: 621, startPoint y: 295, endPoint x: 405, endPoint y: 289, distance: 216.5
